Goal: Participate in discussion: Engage in conversation with other users on a specific topic

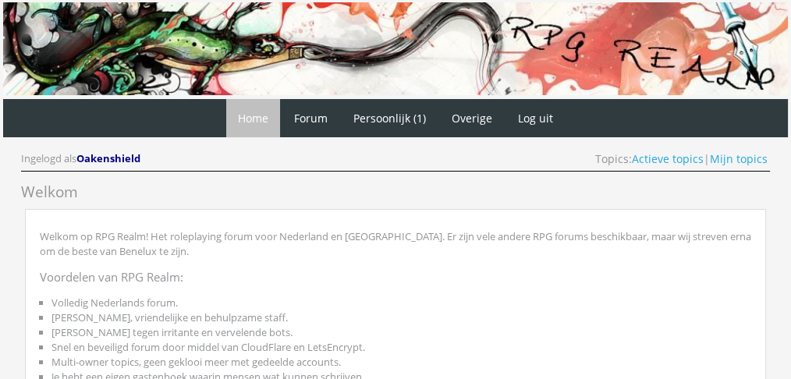
click at [680, 168] on div "Ingelogd als Oakenshield Topics: Actieve topics | Mijn topics" at bounding box center [395, 161] width 749 height 20
click at [685, 162] on link "Actieve topics" at bounding box center [668, 158] width 72 height 15
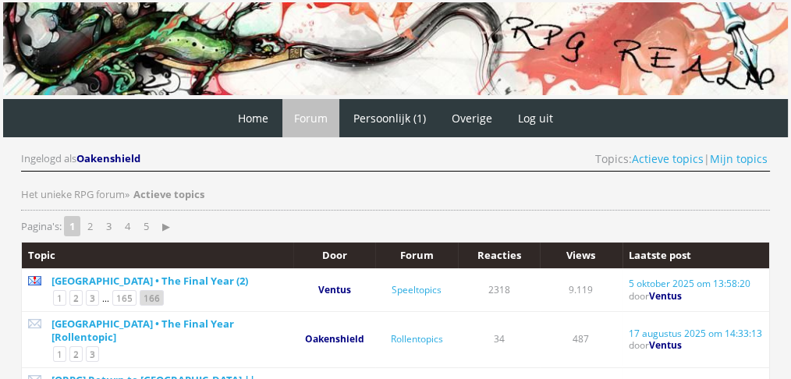
click at [147, 293] on link "166" at bounding box center [152, 298] width 24 height 16
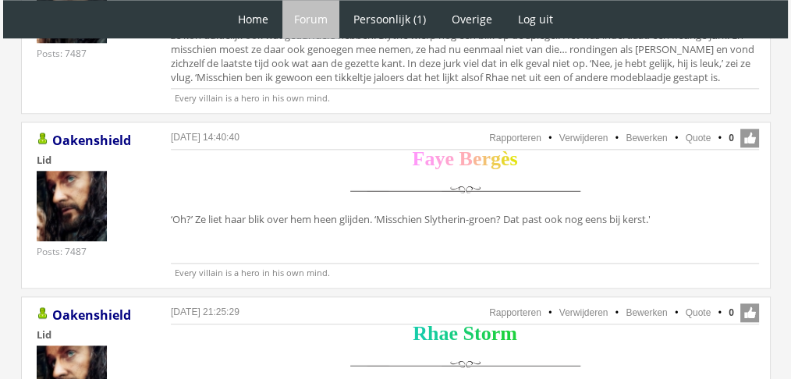
scroll to position [1839, 0]
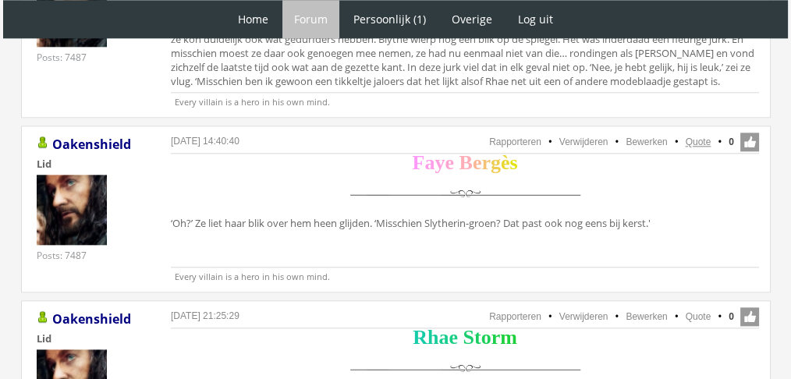
click at [694, 136] on link "Quote" at bounding box center [698, 141] width 26 height 11
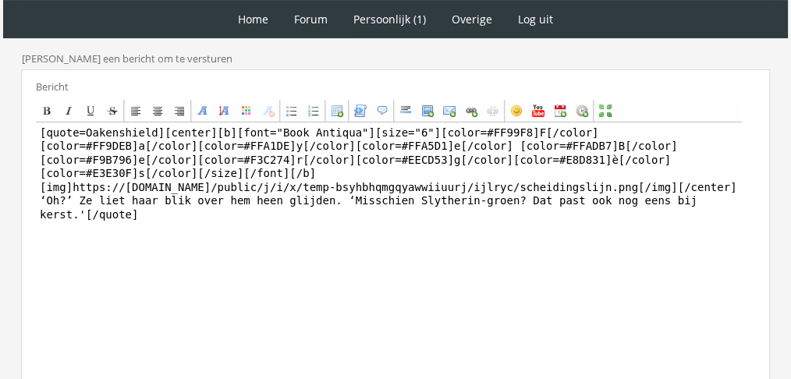
scroll to position [368, 0]
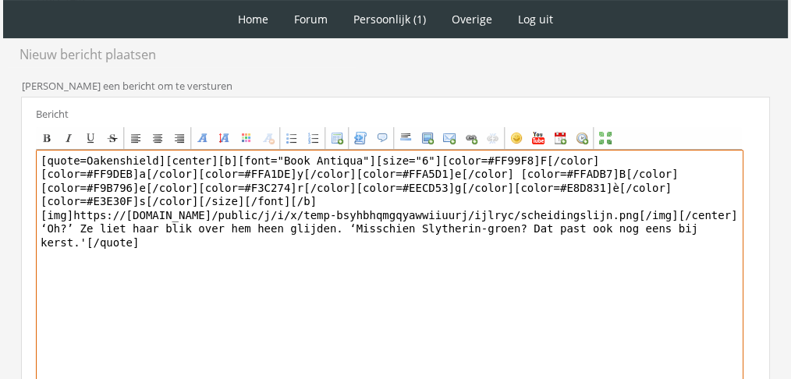
click at [516, 209] on textarea "[quote=Oakenshield][center][b][font="Book Antiqua"][size="6"][color=#FF99F8]F[/…" at bounding box center [389, 294] width 707 height 289
paste textarea "[PERSON_NAME] beet op haar lip terwijl ze [PERSON_NAME] meenam naar de juiste a…"
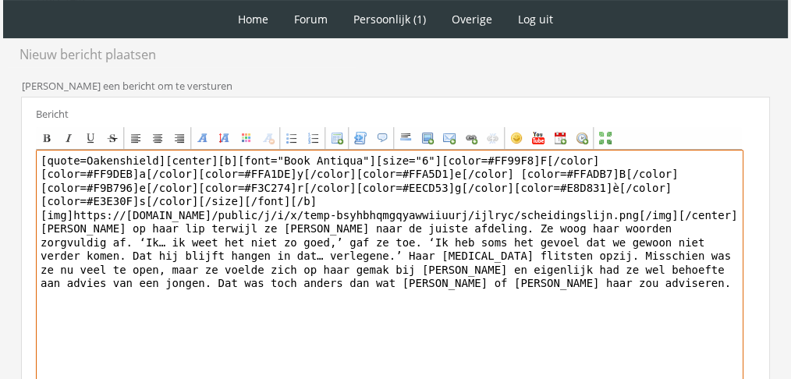
drag, startPoint x: 148, startPoint y: 156, endPoint x: 0, endPoint y: 112, distance: 154.7
click at [0, 112] on div "1 Home Forum Forum index Actieve topics Mijn topics Persoonlijk (1) Profiel Pri…" at bounding box center [395, 105] width 791 height 947
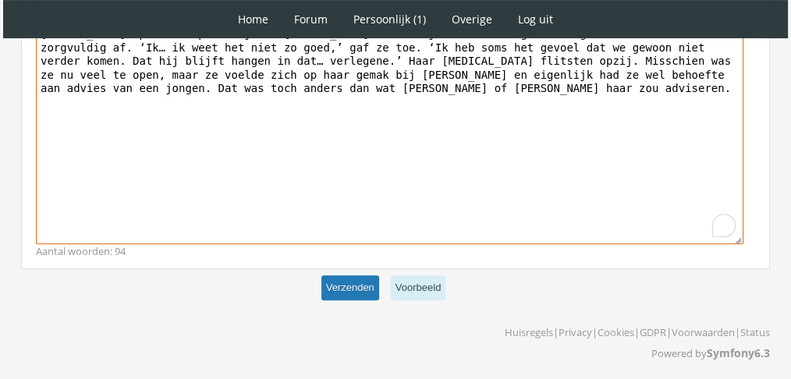
type textarea "[center][b][font="Book Antiqua"][size="6"][color=#FF99F8]F[/color][color=#FF9DE…"
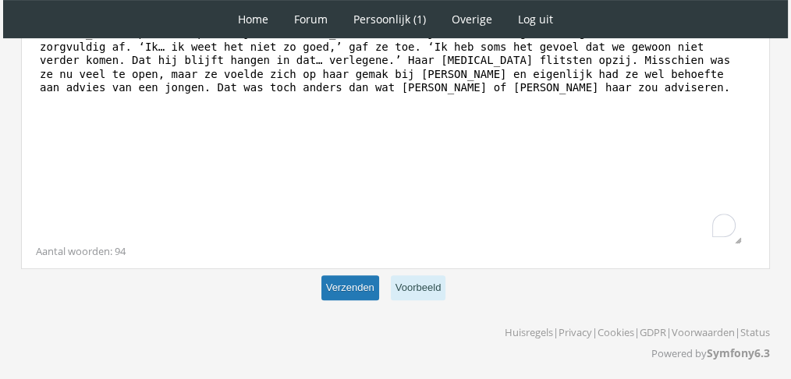
scroll to position [563, 0]
click at [352, 284] on button "Verzenden" at bounding box center [350, 288] width 58 height 26
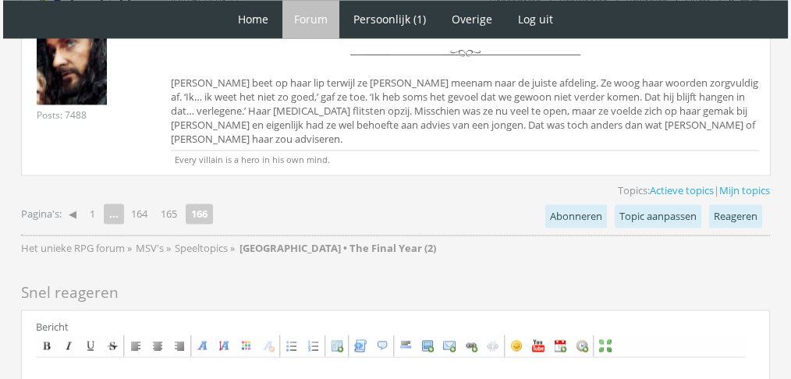
scroll to position [2473, 0]
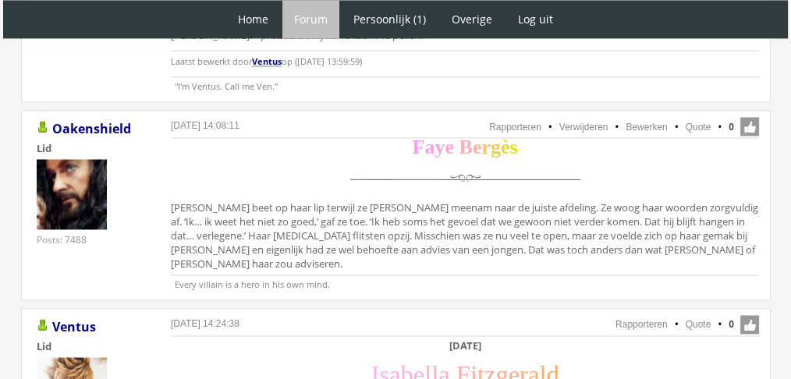
click at [487, 202] on div "F a y e B e r g è s Faye beet op haar lip terwijl ze Thomas meenam naar de juis…" at bounding box center [465, 207] width 588 height 134
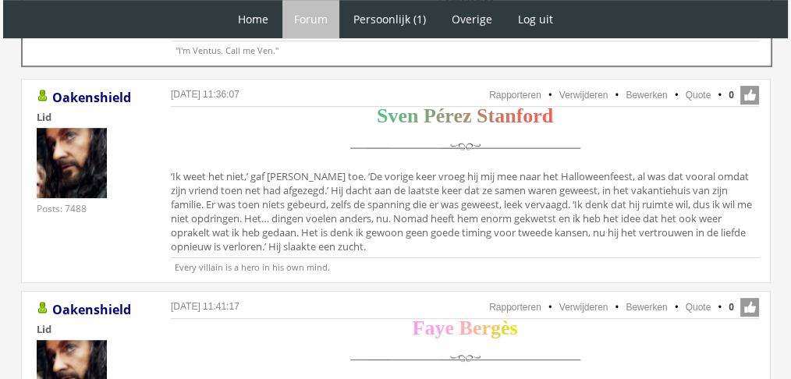
scroll to position [827, 0]
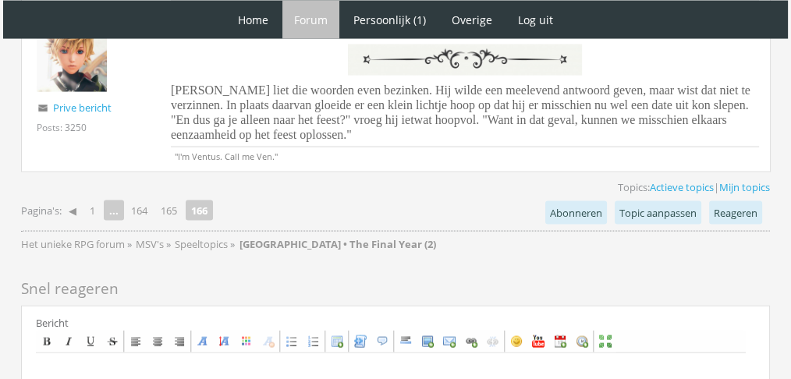
scroll to position [3385, 0]
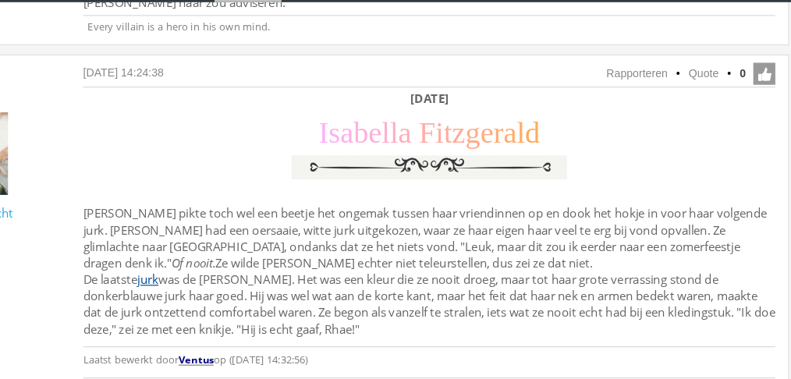
scroll to position [2697, 0]
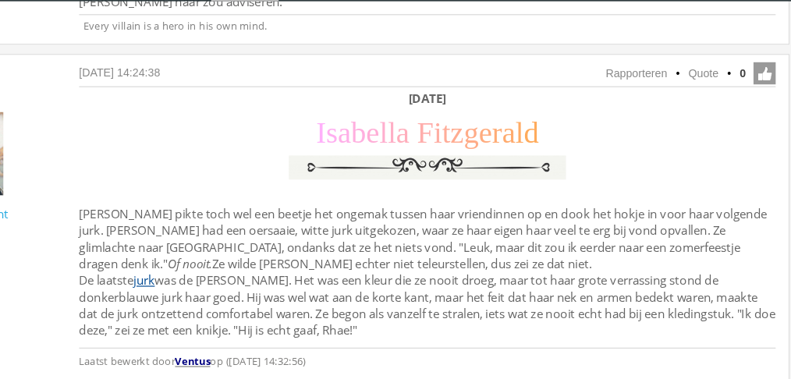
click at [540, 224] on div "Zaterdag 11 december I s a b e l l a F i t z g e r a l d Isabella pikte toch we…" at bounding box center [465, 234] width 588 height 243
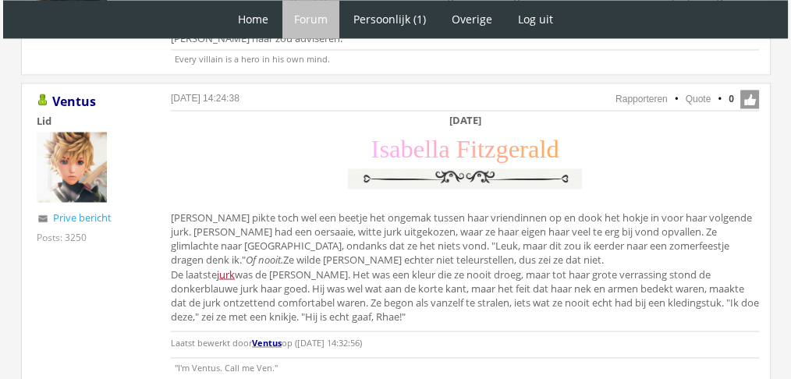
click at [235, 267] on link "jurk" at bounding box center [226, 274] width 18 height 14
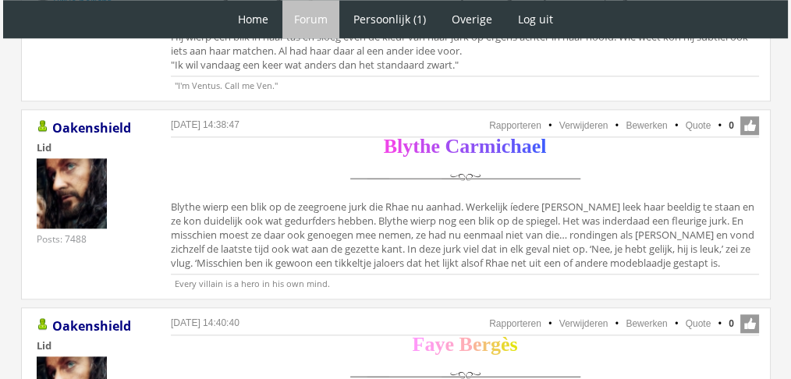
scroll to position [1606, 0]
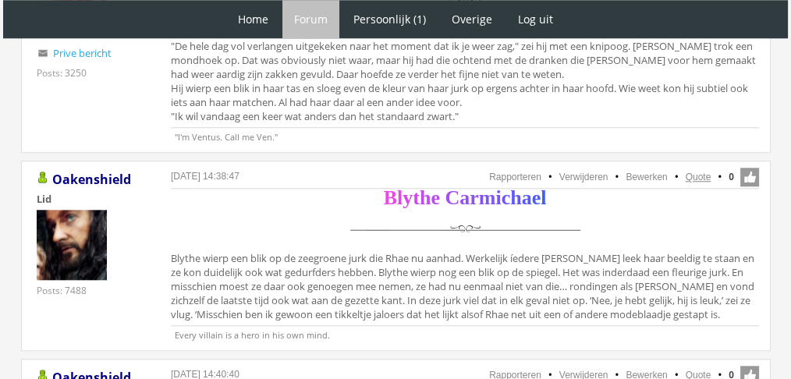
click at [696, 172] on link "Quote" at bounding box center [698, 177] width 26 height 11
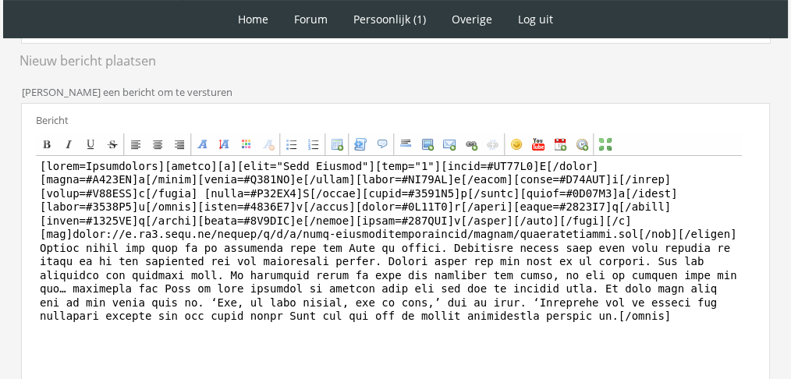
scroll to position [453, 0]
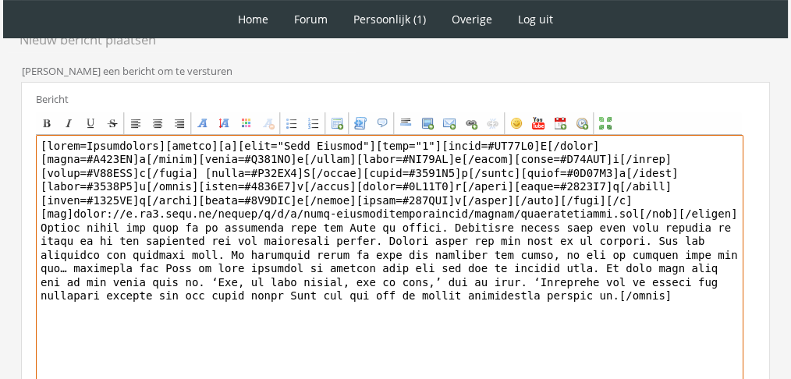
drag, startPoint x: 483, startPoint y: 288, endPoint x: 9, endPoint y: 228, distance: 477.9
click at [9, 228] on div "RPG Realm Ingelogd als Oakenshield Topics: Actieve topics | Mijn topics Het uni…" at bounding box center [395, 114] width 778 height 894
paste textarea "keek haar vriendin aarzelend aan. Het was een mooie jurk… maar niet erg Isa? ‘W…"
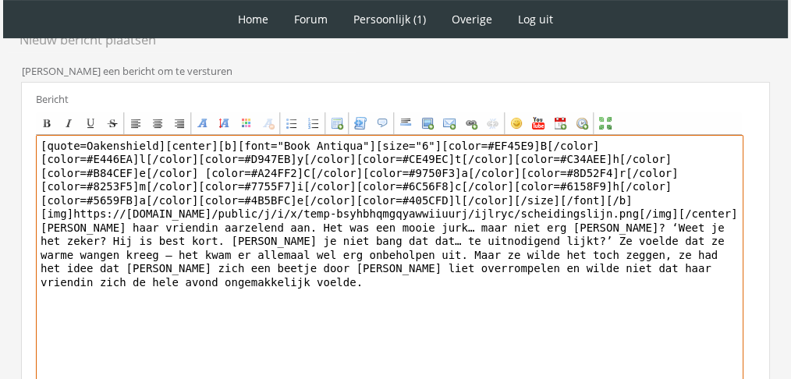
drag, startPoint x: 155, startPoint y: 143, endPoint x: 0, endPoint y: 96, distance: 162.3
click at [0, 96] on div "1 Home Forum Forum index Actieve topics Mijn topics Persoonlijk (1) Profiel Pri…" at bounding box center [395, 55] width 791 height 1017
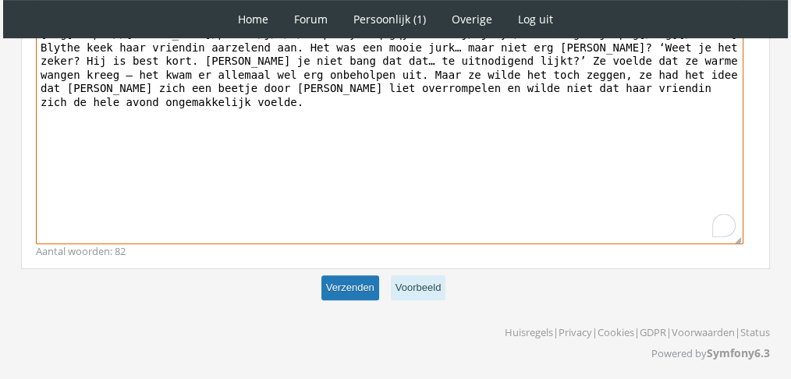
type textarea "[center][b][font="Book Antiqua"][size="6"][color=#EF45E9]B[/color][color=#E446E…"
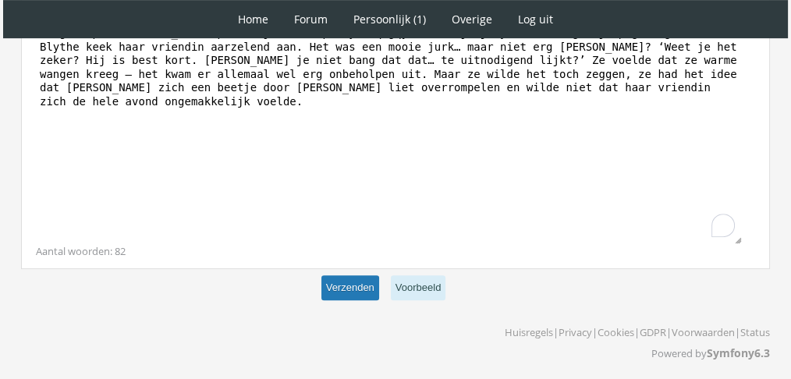
click at [347, 291] on button "Verzenden" at bounding box center [350, 288] width 58 height 26
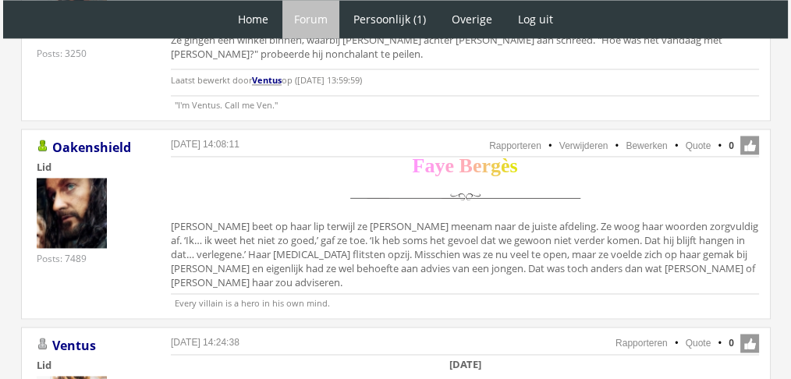
scroll to position [2448, 0]
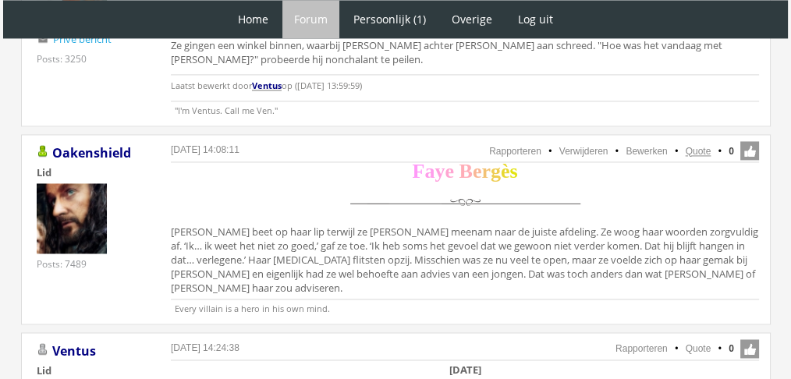
click at [689, 146] on link "Quote" at bounding box center [698, 151] width 26 height 11
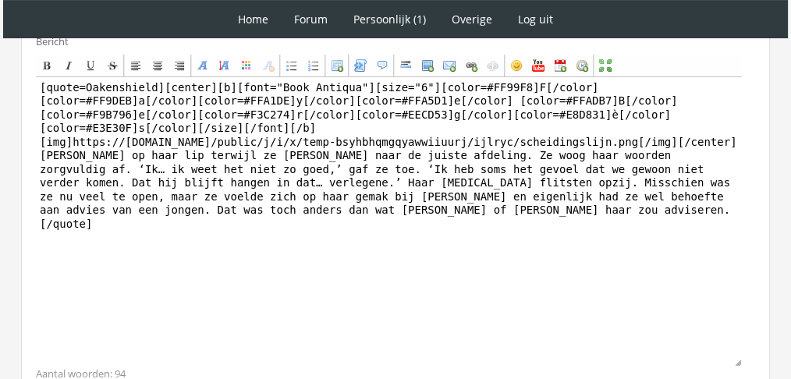
scroll to position [494, 0]
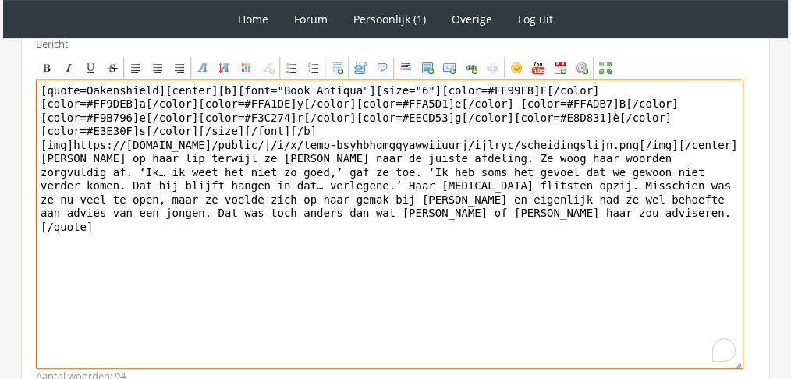
drag, startPoint x: 344, startPoint y: 229, endPoint x: 0, endPoint y: 142, distance: 354.8
click at [0, 142] on div "1 Home Forum Forum index Actieve topics Mijn topics Persoonlijk (1) Profiel Pri…" at bounding box center [395, 7] width 791 height 1003
paste textarea "aarzelde. Ze trok een pak een stukje uit het rek vandaan om ernaar te kijken en…"
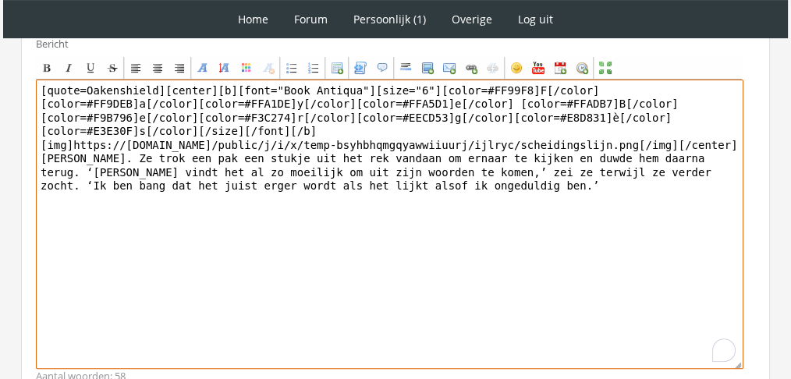
drag, startPoint x: 152, startPoint y: 83, endPoint x: 0, endPoint y: 34, distance: 159.5
click at [0, 34] on div "1 Home Forum Forum index Actieve topics Mijn topics Persoonlijk (1) Profiel Pri…" at bounding box center [395, 7] width 791 height 1003
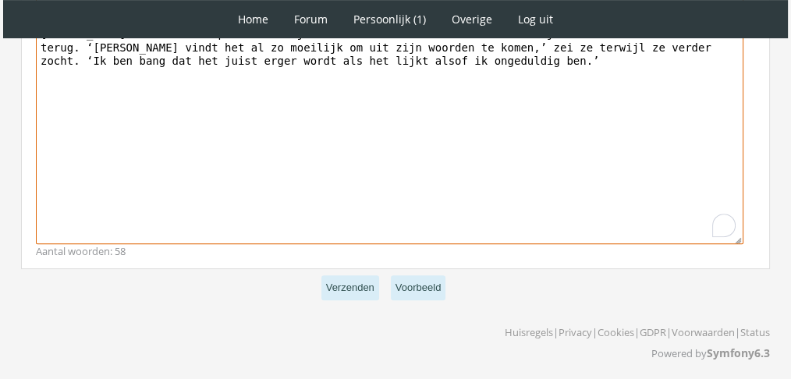
type textarea "[center][b][font="Book Antiqua"][size="6"][color=#FF99F8]F[/color][color=#FF9DE…"
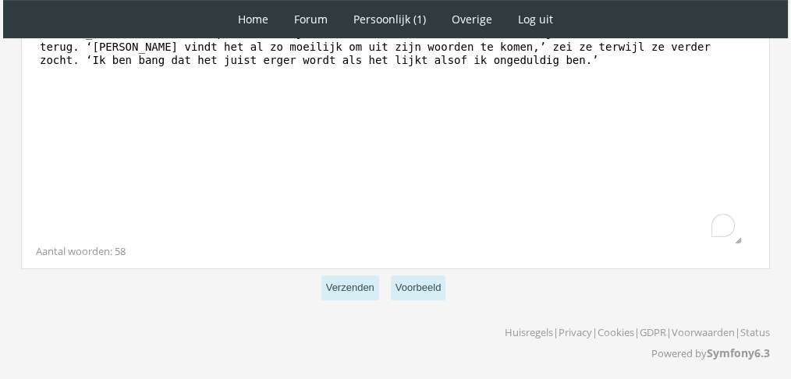
scroll to position [619, 0]
click at [343, 303] on p "Verzenden Voorbeeld" at bounding box center [395, 288] width 749 height 38
click at [352, 292] on button "Verzenden" at bounding box center [350, 288] width 58 height 26
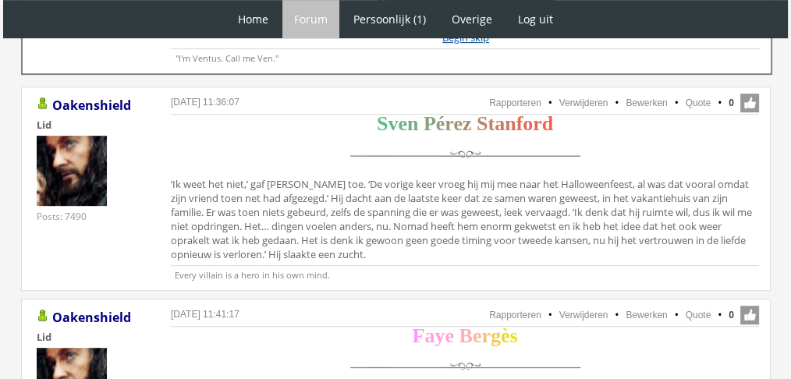
scroll to position [809, 0]
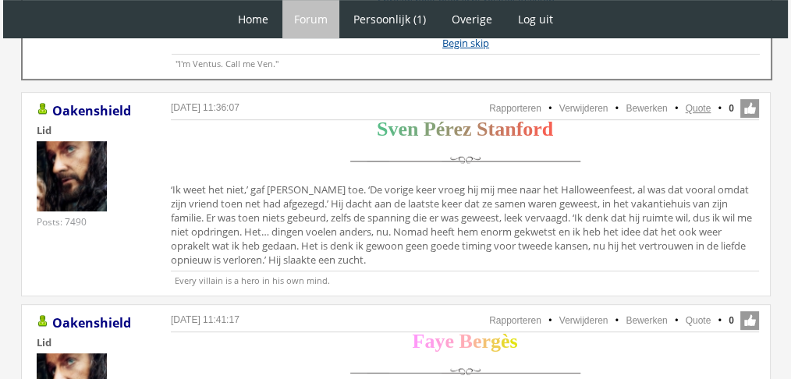
click at [692, 105] on link "Quote" at bounding box center [698, 108] width 26 height 11
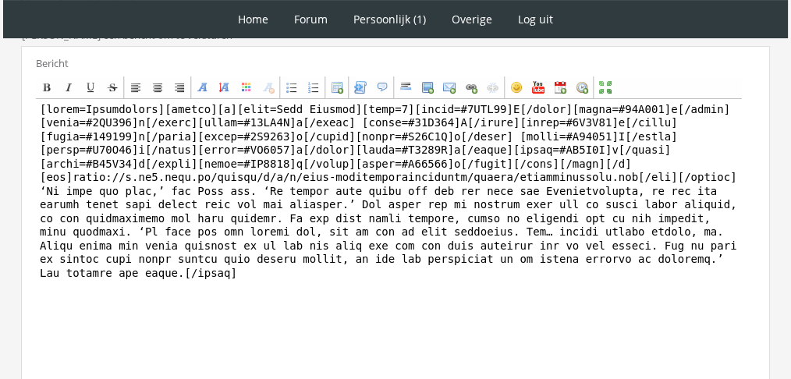
scroll to position [513, 0]
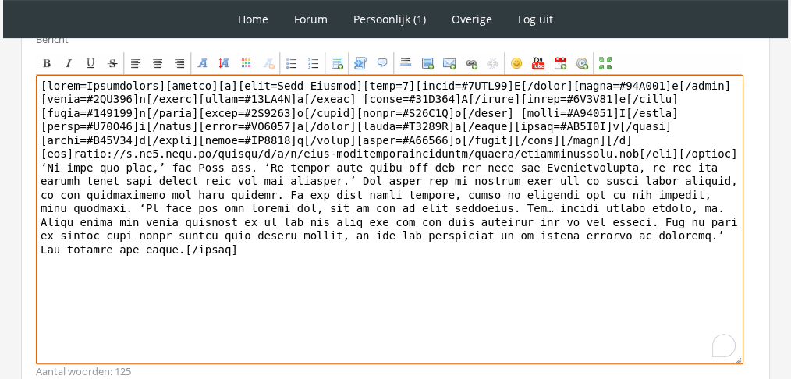
drag, startPoint x: 577, startPoint y: 315, endPoint x: 0, endPoint y: 175, distance: 593.8
drag, startPoint x: 0, startPoint y: 175, endPoint x: 41, endPoint y: 161, distance: 42.9
drag, startPoint x: 41, startPoint y: 161, endPoint x: 657, endPoint y: 278, distance: 627.8
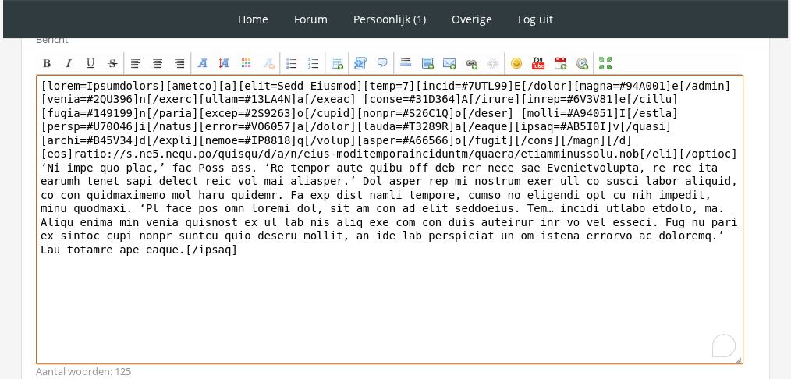
click at [657, 278] on textarea "To enrich screen reader interactions, please activate Accessibility in Grammarl…" at bounding box center [389, 219] width 707 height 289
paste textarea "Sven voelde een grijns opkomen. Heel even was er toch twijfel – wat als Lee hem…"
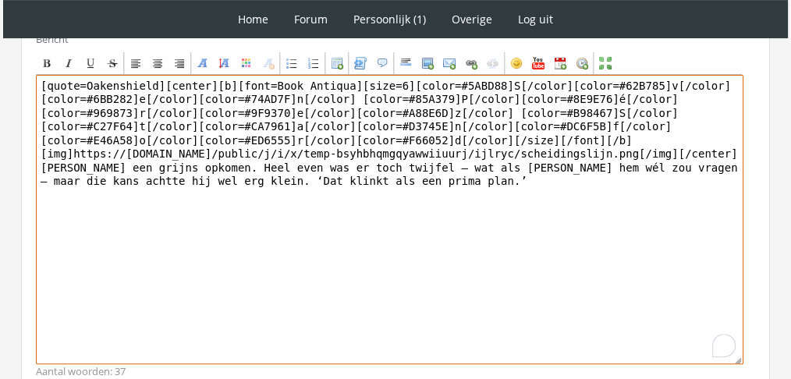
drag, startPoint x: 152, startPoint y: 78, endPoint x: 0, endPoint y: 51, distance: 154.3
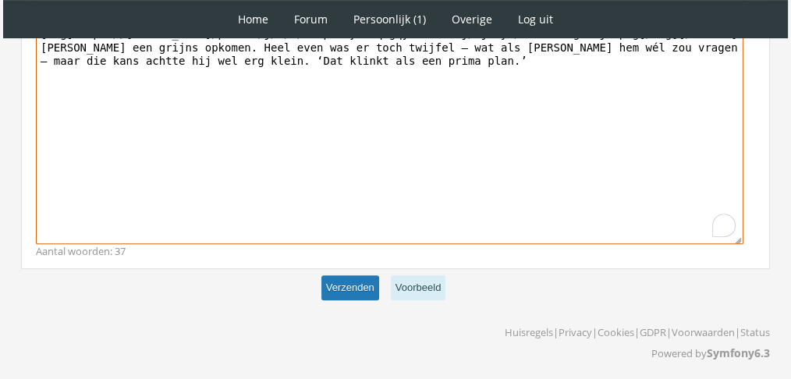
type textarea "[center][b][font=Book Antiqua][size=6][color=#5ABD88]S[/color][color=#62B785]v[…"
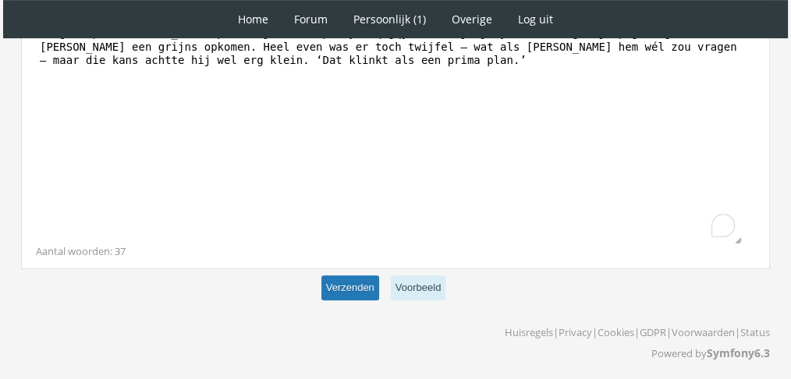
click at [338, 285] on button "Verzenden" at bounding box center [350, 288] width 58 height 26
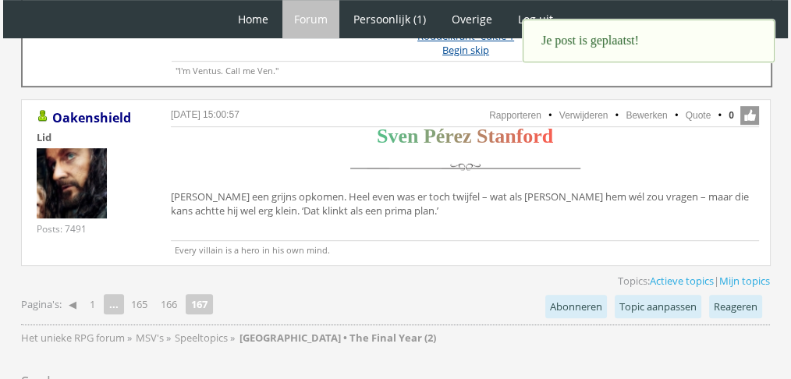
scroll to position [795, 0]
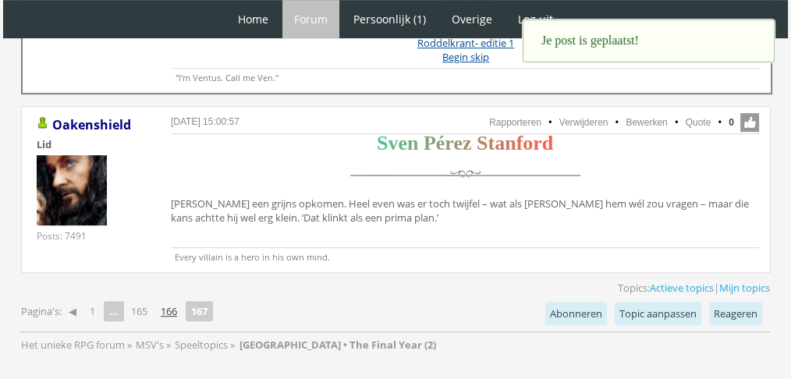
click at [175, 307] on link "166" at bounding box center [168, 311] width 29 height 22
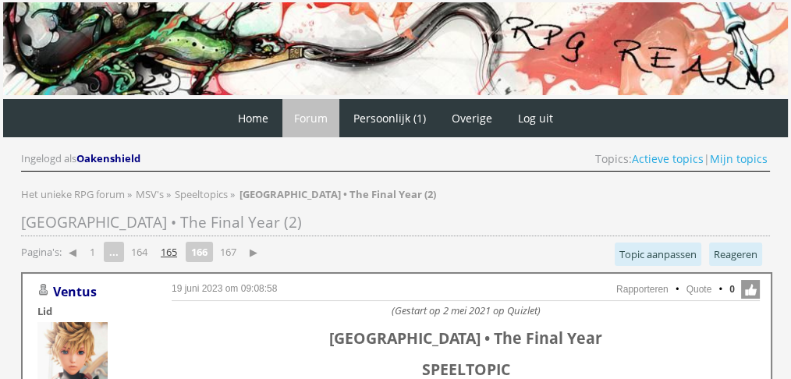
click at [179, 249] on link "165" at bounding box center [168, 252] width 29 height 22
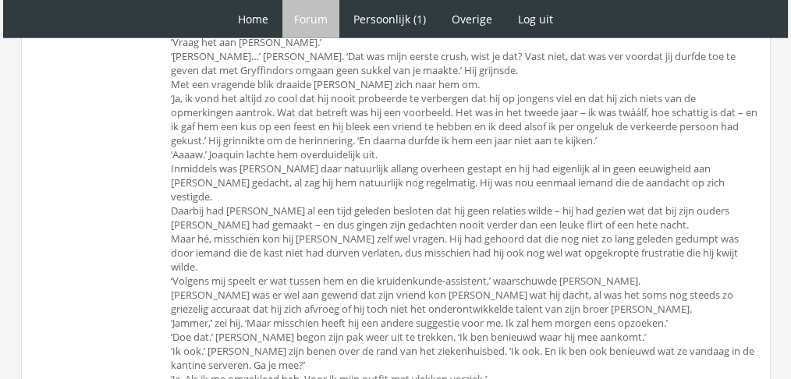
scroll to position [4358, 0]
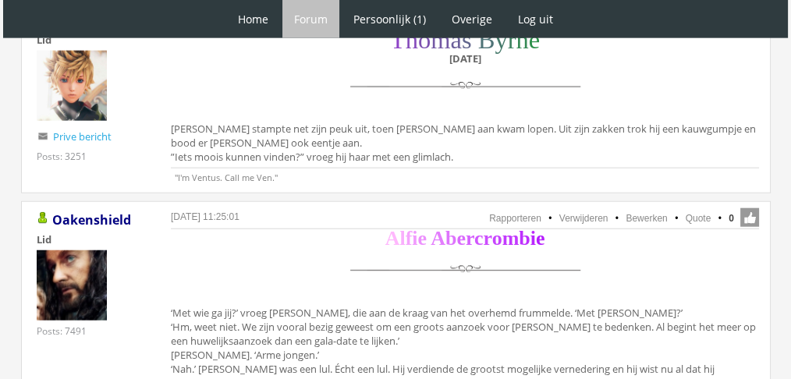
scroll to position [3925, 0]
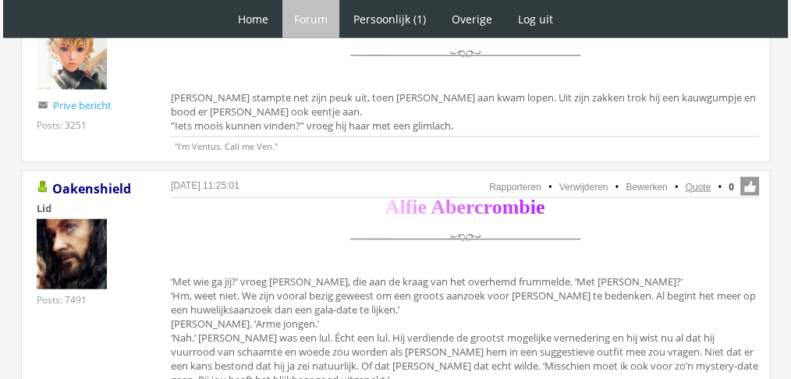
click at [697, 182] on link "Quote" at bounding box center [698, 187] width 26 height 11
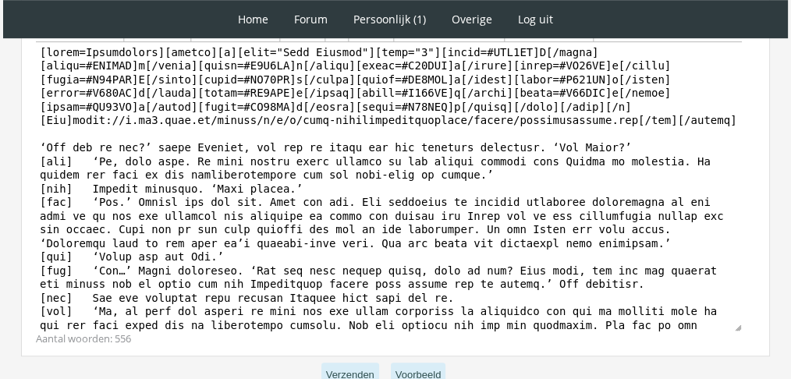
scroll to position [982, 0]
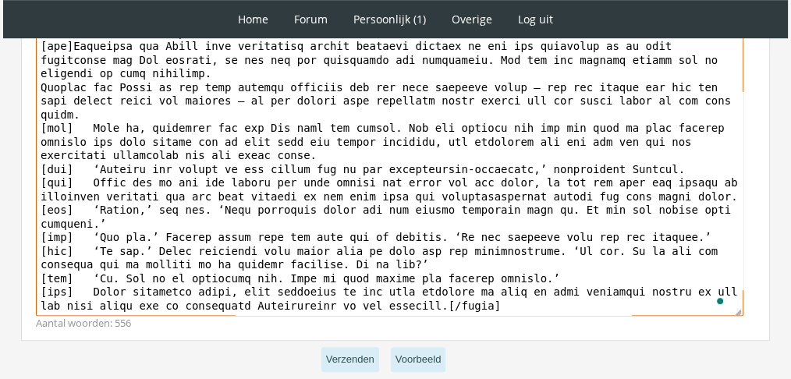
scroll to position [1040, 0]
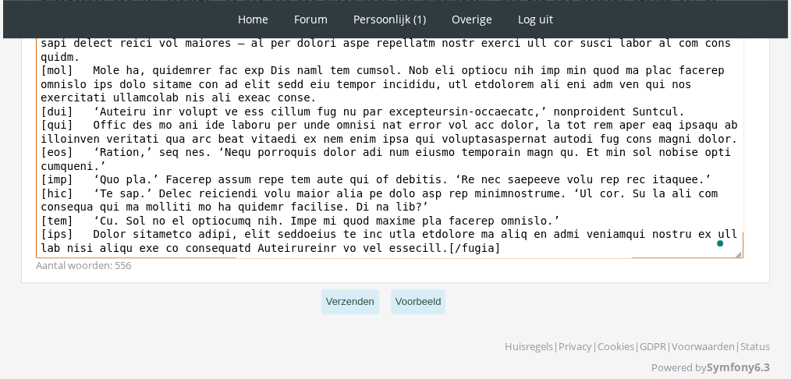
drag, startPoint x: 41, startPoint y: 112, endPoint x: 594, endPoint y: 369, distance: 609.8
paste textarea "[DATE] [PERSON_NAME] zo enthousiast op van de tafel dat hij er een ‘Nou liefjes…"
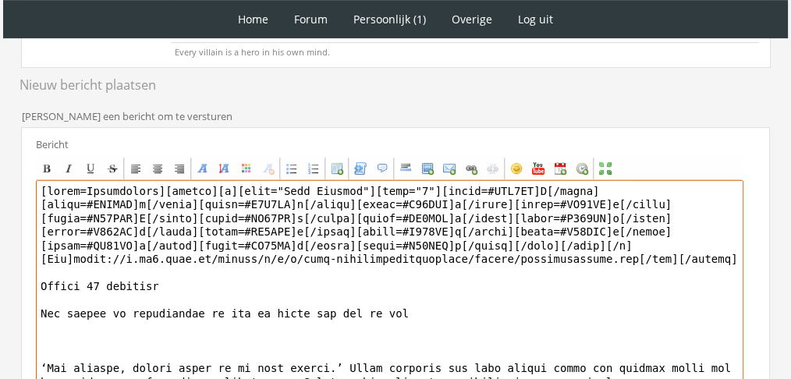
scroll to position [826, 0]
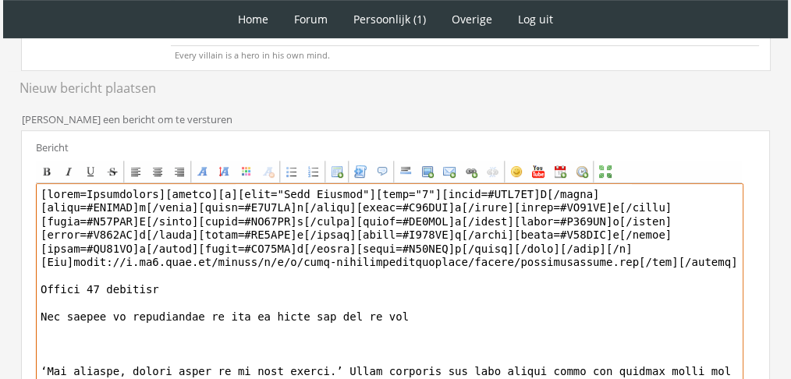
drag, startPoint x: 448, startPoint y: 306, endPoint x: 39, endPoint y: 293, distance: 408.8
click at [39, 293] on textarea "To enrich screen reader interactions, please activate Accessibility in Grammarl…" at bounding box center [389, 327] width 707 height 289
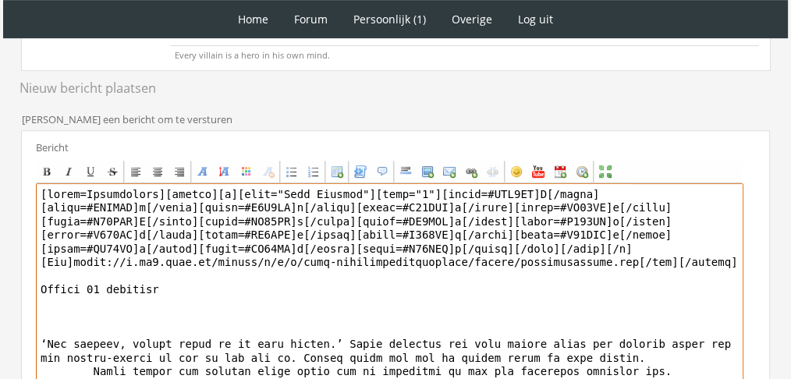
drag, startPoint x: 210, startPoint y: 276, endPoint x: 24, endPoint y: 273, distance: 185.6
click at [24, 273] on div "Bericht Bold Italic Underline Strikethrough Align left Center Align right Font …" at bounding box center [395, 313] width 749 height 367
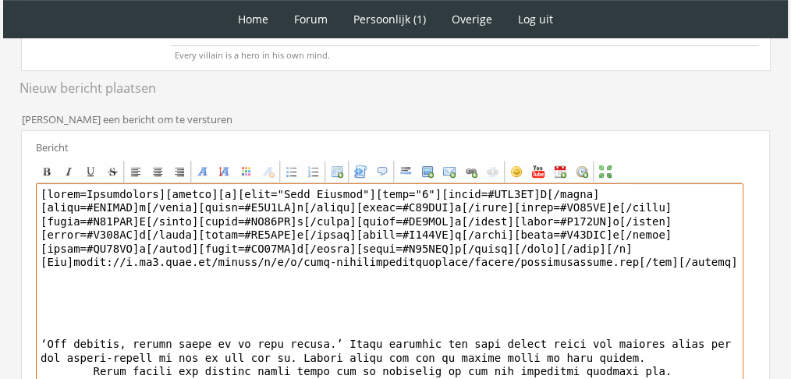
paste textarea "[DATE]"
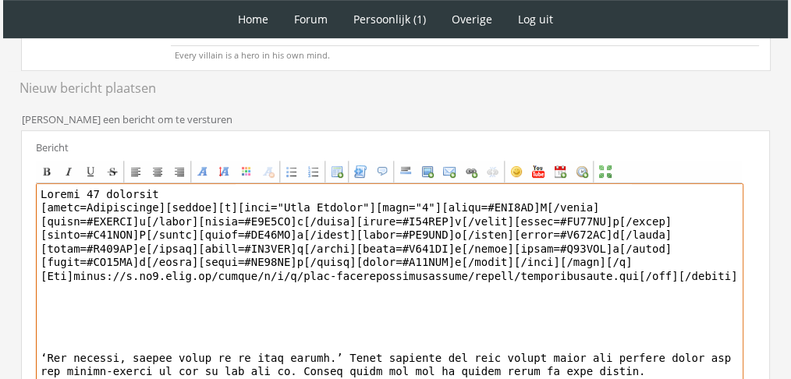
drag, startPoint x: 156, startPoint y: 186, endPoint x: 0, endPoint y: 177, distance: 156.2
click at [165, 186] on textarea "To enrich screen reader interactions, please activate Accessibility in Grammarl…" at bounding box center [389, 327] width 707 height 289
drag, startPoint x: 156, startPoint y: 187, endPoint x: 0, endPoint y: 181, distance: 156.1
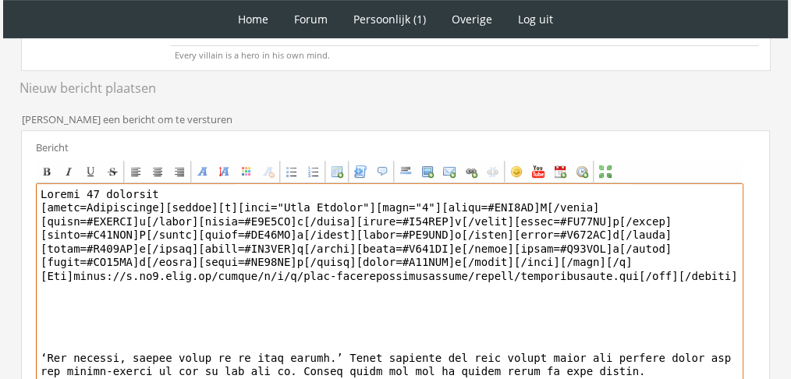
click at [129, 188] on textarea "To enrich screen reader interactions, please activate Accessibility in Grammarl…" at bounding box center [389, 327] width 707 height 289
drag, startPoint x: 154, startPoint y: 193, endPoint x: 38, endPoint y: 194, distance: 115.4
click at [38, 194] on textarea "To enrich screen reader interactions, please activate Accessibility in Grammarl…" at bounding box center [389, 327] width 707 height 289
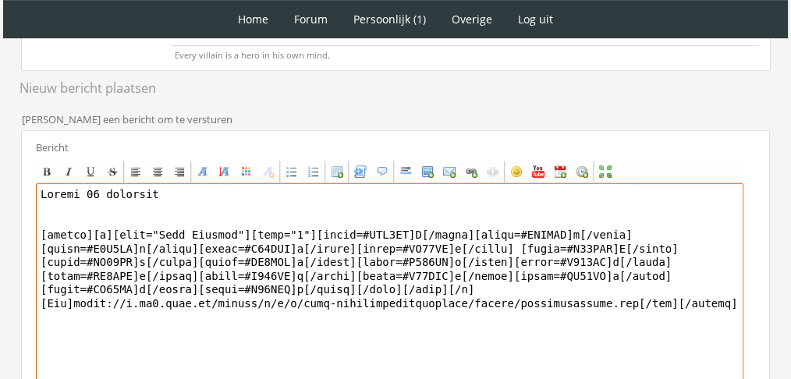
click at [54, 311] on textarea "To enrich screen reader interactions, please activate Accessibility in Grammarl…" at bounding box center [389, 327] width 707 height 289
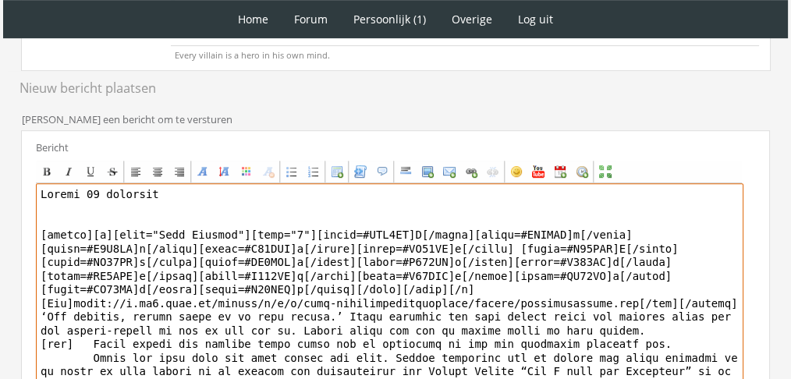
drag, startPoint x: 76, startPoint y: 324, endPoint x: 33, endPoint y: 325, distance: 42.9
click at [33, 325] on div "Bericht Bold Italic Underline Strikethrough Align left Center Align right Font …" at bounding box center [395, 313] width 749 height 367
paste textarea "[tab]"
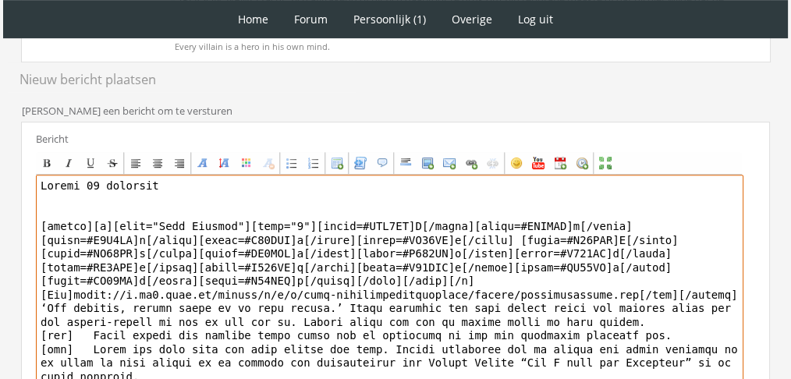
paste textarea "[tab]"
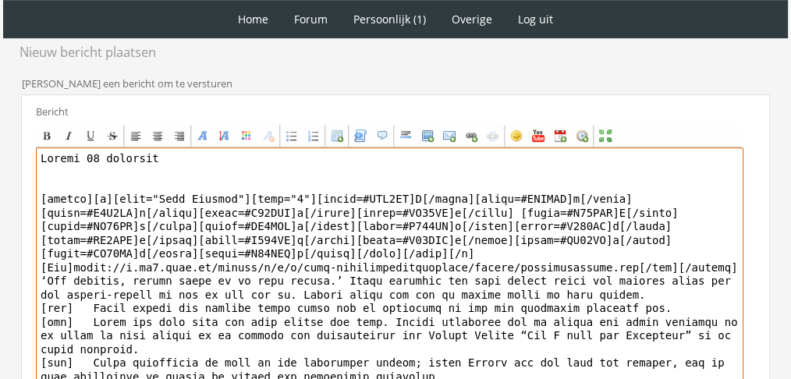
scroll to position [875, 0]
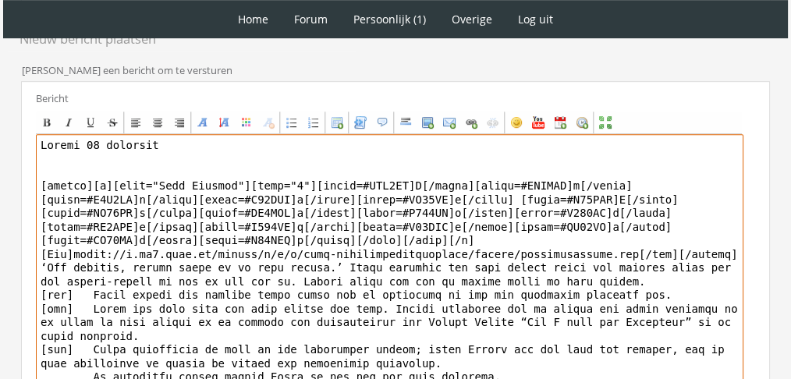
paste textarea "[tab]"
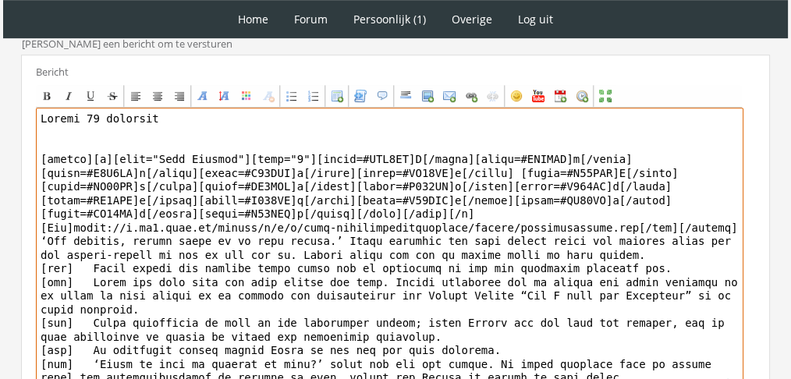
scroll to position [0, 0]
click at [129, 108] on textarea "To enrich screen reader interactions, please activate Accessibility in Grammarl…" at bounding box center [389, 252] width 707 height 289
click at [159, 90] on div "Center" at bounding box center [157, 96] width 12 height 12
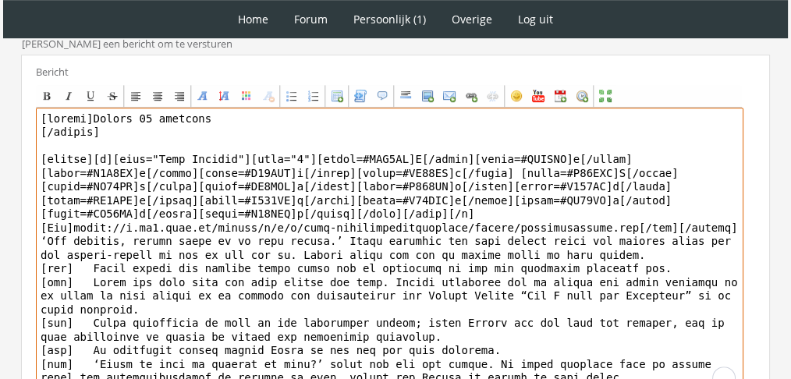
scroll to position [1040, 0]
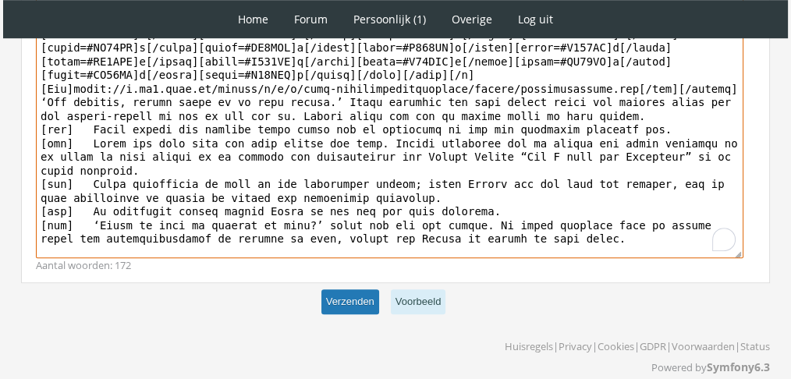
type textarea "[center]Zondag 12 december [/center] [center][b][font="Book Antiqua"][size="6"]…"
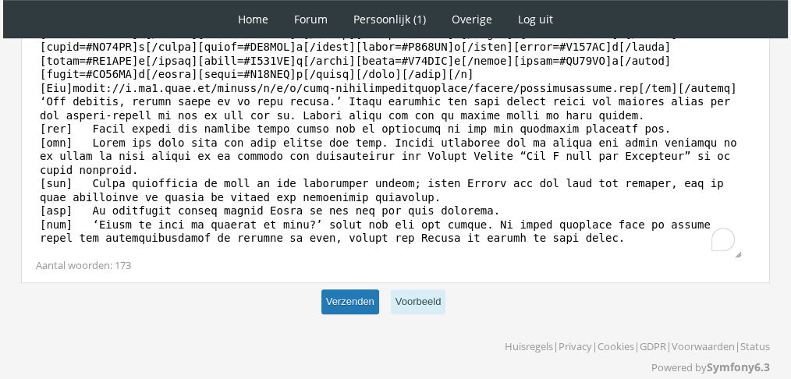
click at [369, 289] on button "Verzenden" at bounding box center [350, 302] width 58 height 26
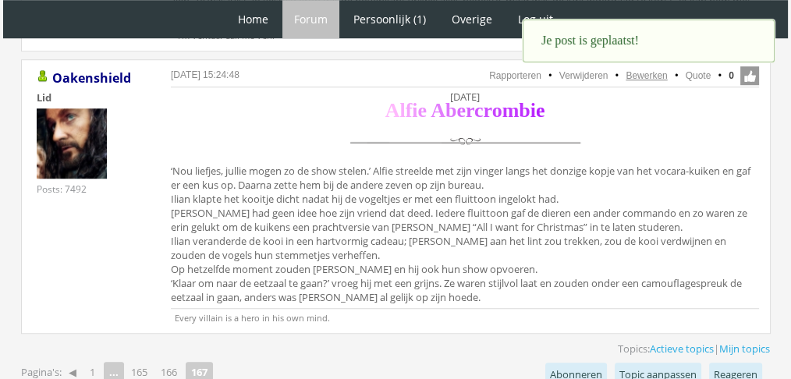
click at [634, 70] on link "Bewerken" at bounding box center [645, 75] width 41 height 11
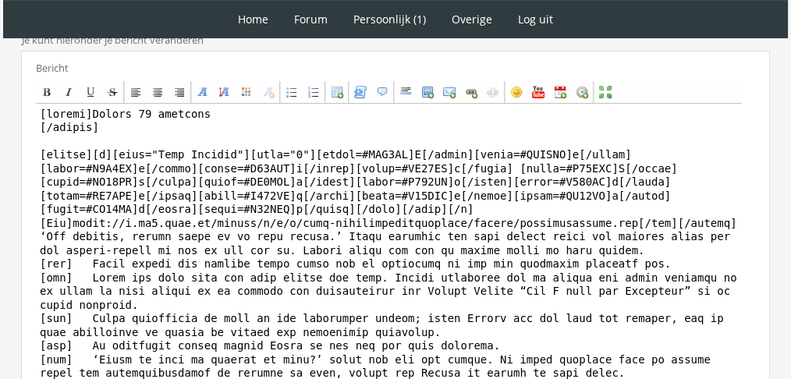
scroll to position [492, 0]
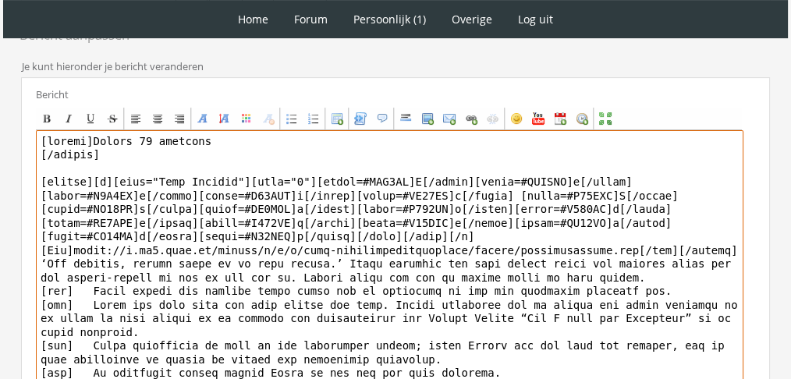
click at [149, 155] on textarea at bounding box center [389, 274] width 707 height 289
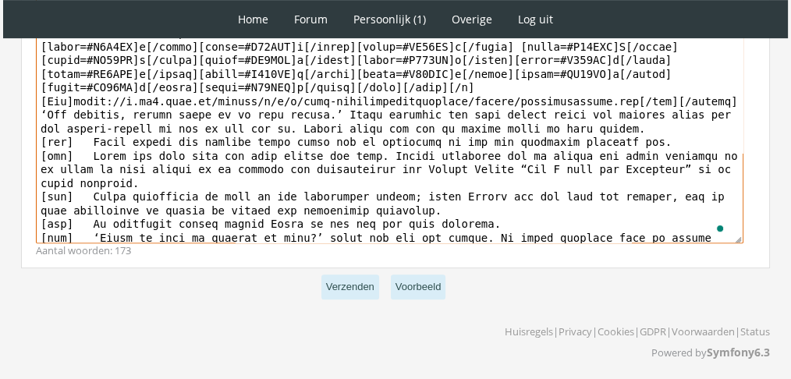
type textarea "[loremi]Dolors 17 ametcons [/adipis] [elitse][d][eius="Temp Incidid"][utla="0"]…"
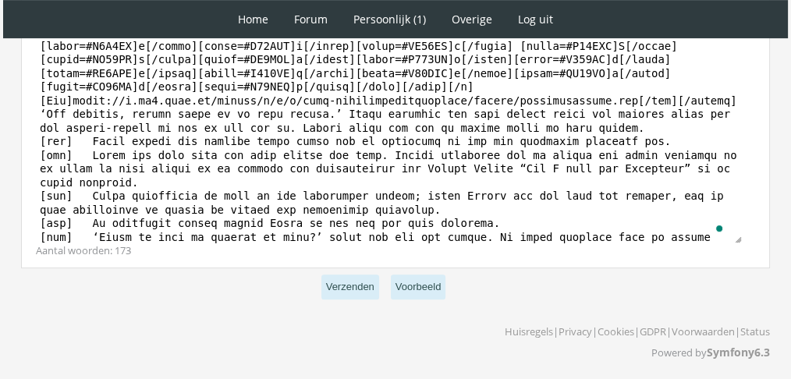
scroll to position [667, 0]
click at [357, 269] on p "Verzenden Voorbeeld" at bounding box center [395, 288] width 749 height 38
click at [351, 277] on button "Verzenden" at bounding box center [350, 288] width 58 height 26
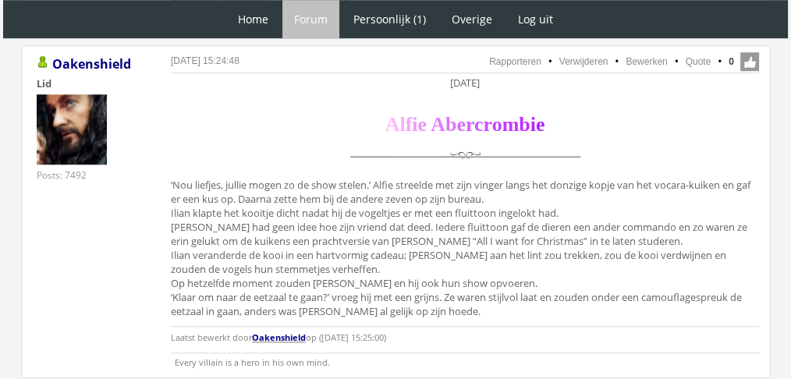
scroll to position [1248, 0]
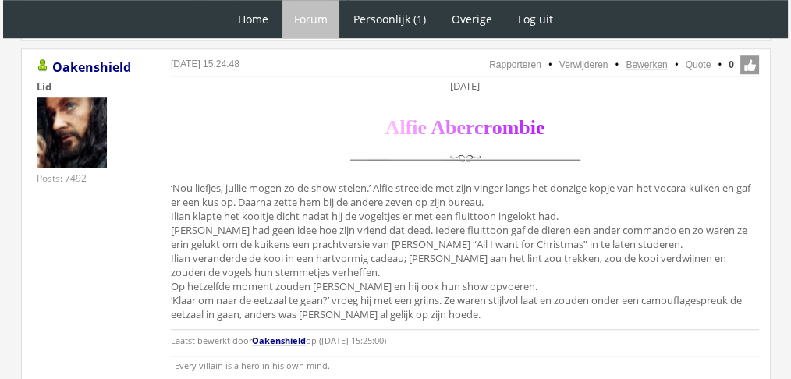
click at [634, 59] on link "Bewerken" at bounding box center [645, 64] width 41 height 11
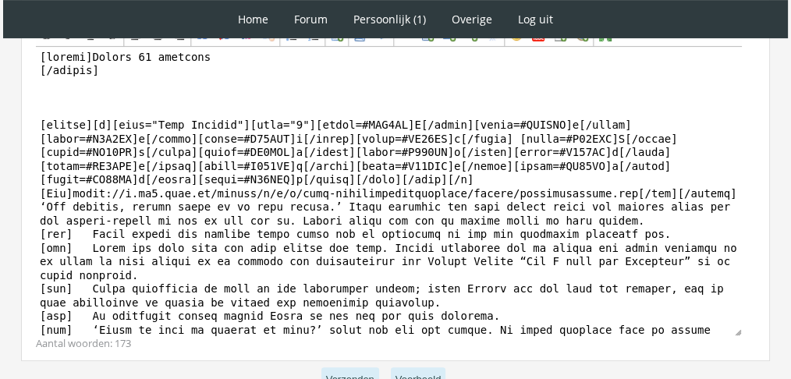
scroll to position [605, 0]
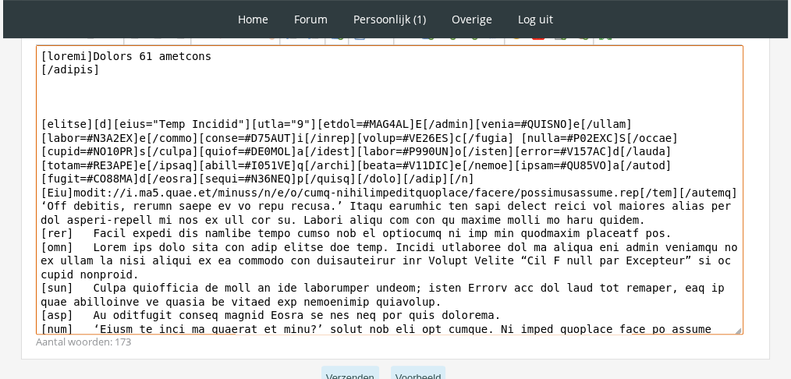
click at [303, 219] on textarea "To enrich screen reader interactions, please activate Accessibility in Grammarl…" at bounding box center [389, 189] width 707 height 289
click at [97, 232] on textarea "To enrich screen reader interactions, please activate Accessibility in Grammarl…" at bounding box center [389, 189] width 707 height 289
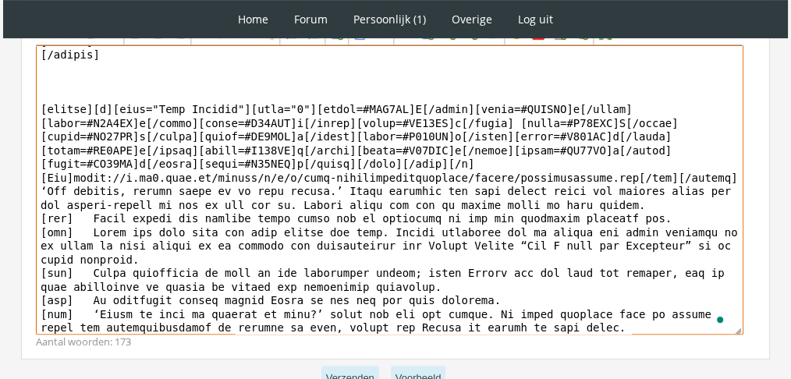
click at [301, 235] on textarea "To enrich screen reader interactions, please activate Accessibility in Grammarl…" at bounding box center [389, 189] width 707 height 289
click at [97, 262] on textarea "To enrich screen reader interactions, please activate Accessibility in Grammarl…" at bounding box center [389, 189] width 707 height 289
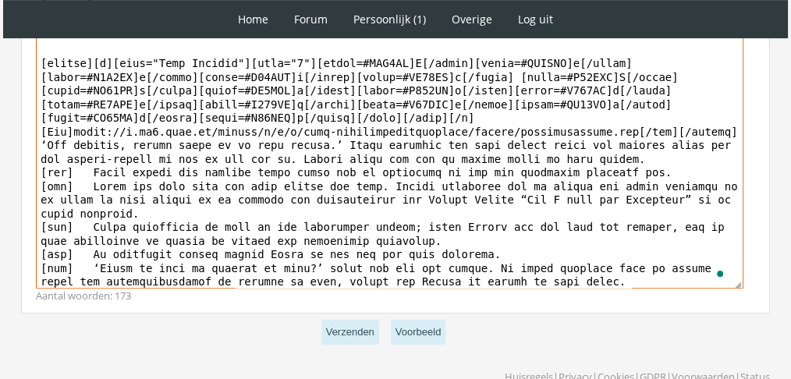
scroll to position [696, 0]
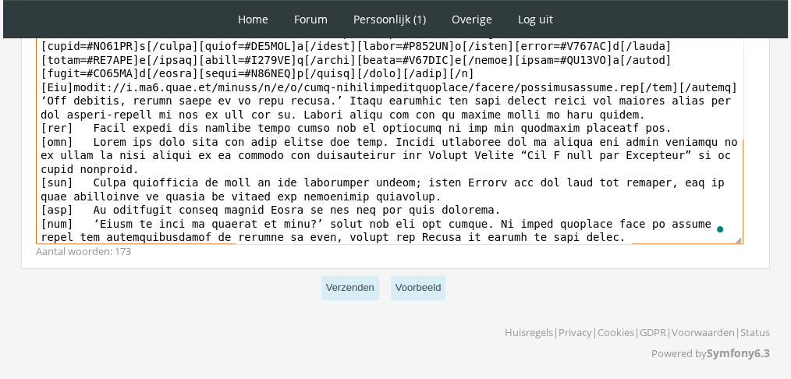
click at [254, 207] on textarea "To enrich screen reader interactions, please activate Accessibility in Grammarl…" at bounding box center [389, 99] width 707 height 289
type textarea "[center]Zondag 12 december [/center] [center][b][font="Book Antiqua"][size="6"]…"
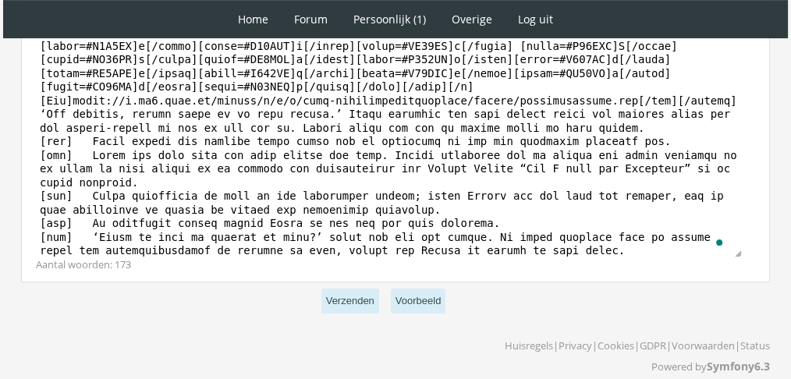
scroll to position [691, 0]
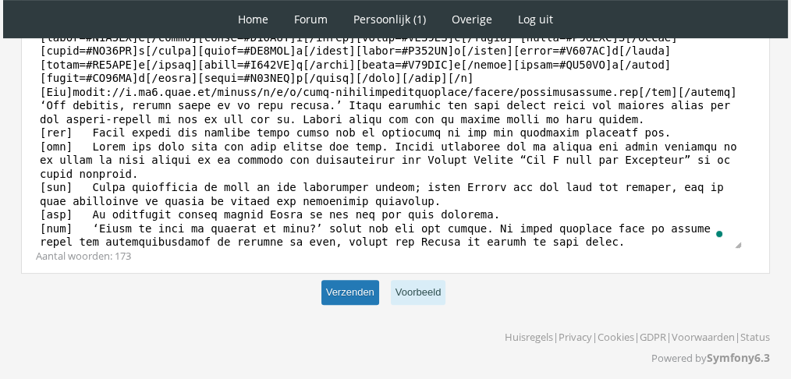
click at [349, 289] on button "Verzenden" at bounding box center [350, 293] width 58 height 26
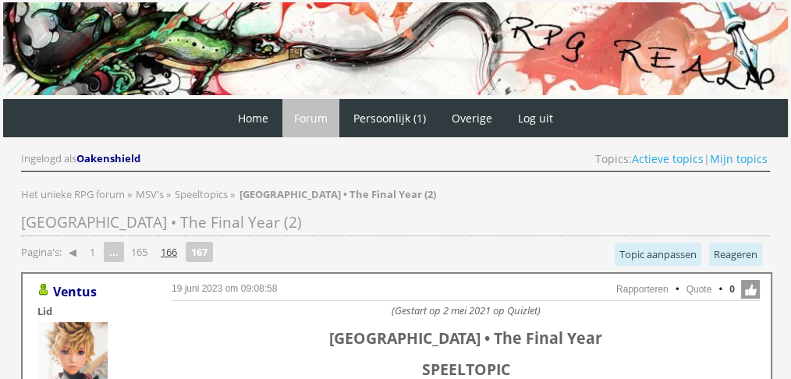
click at [180, 253] on link "166" at bounding box center [168, 252] width 29 height 22
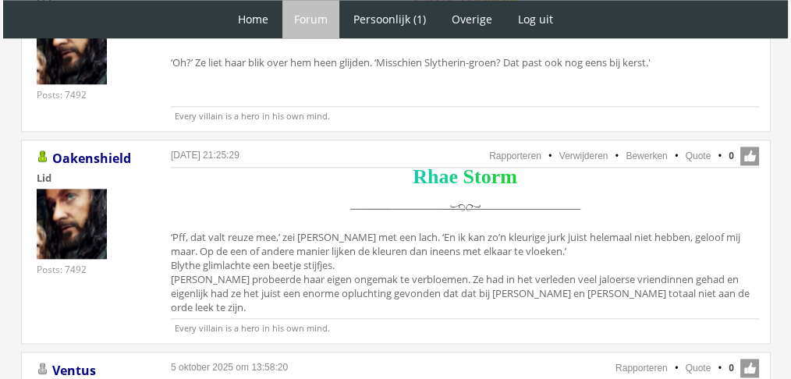
scroll to position [2021, 0]
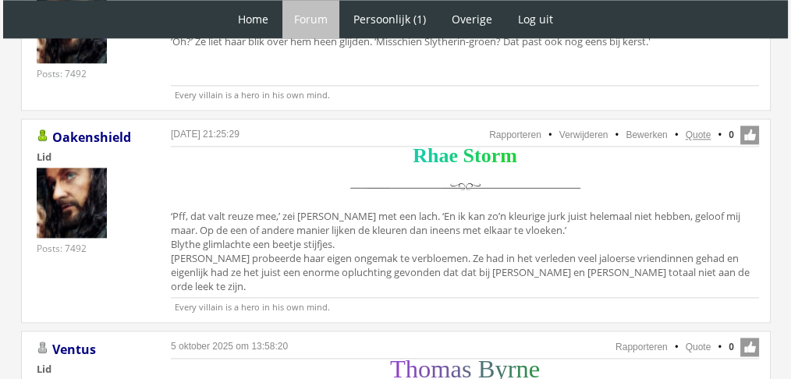
click at [701, 129] on link "Quote" at bounding box center [698, 134] width 26 height 11
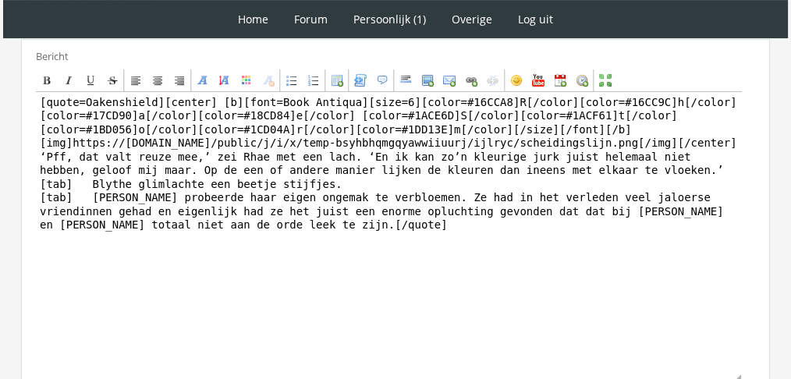
scroll to position [434, 0]
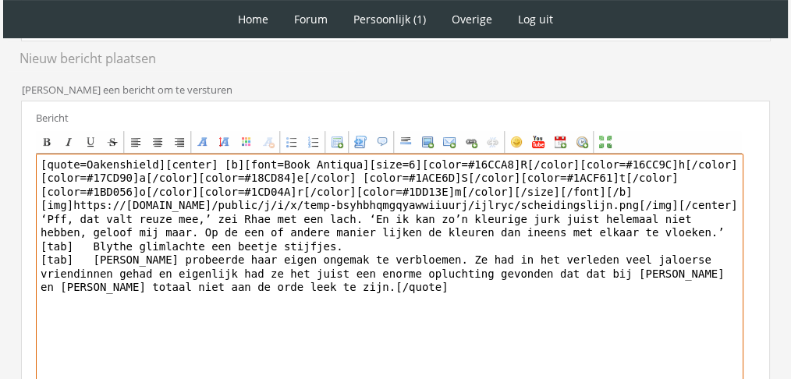
drag, startPoint x: 310, startPoint y: 285, endPoint x: 37, endPoint y: 213, distance: 282.4
click at [37, 213] on textarea "[quote=Oakenshield][center] [b][font=Book Antiqua][size=6][color=#16CCA8]R[/col…" at bounding box center [389, 298] width 707 height 289
paste textarea "‘Zelfs al loop je in een string rond: het is nóóit een uitnodiging dat een ande…"
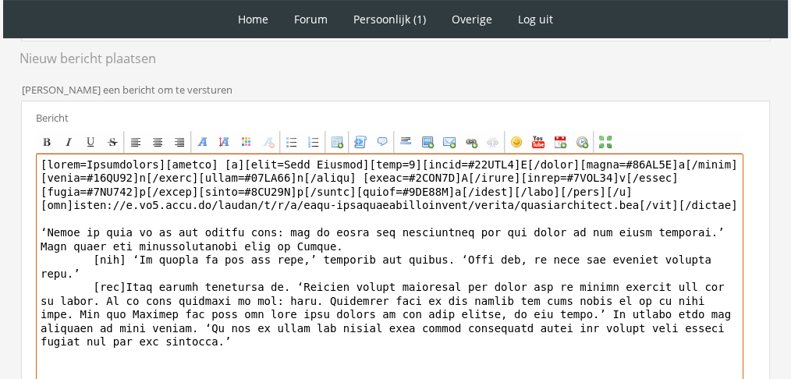
drag, startPoint x: 156, startPoint y: 161, endPoint x: 0, endPoint y: 137, distance: 157.8
click at [0, 137] on div "1 Home Forum Forum index Actieve topics Mijn topics Persoonlijk (1) Profiel Pri…" at bounding box center [395, 74] width 791 height 1017
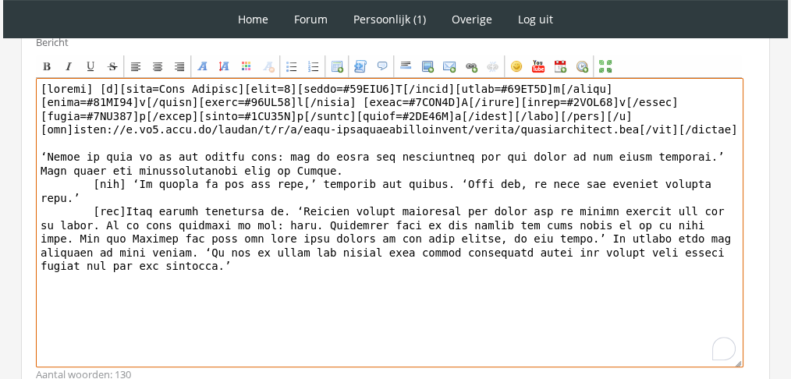
scroll to position [633, 0]
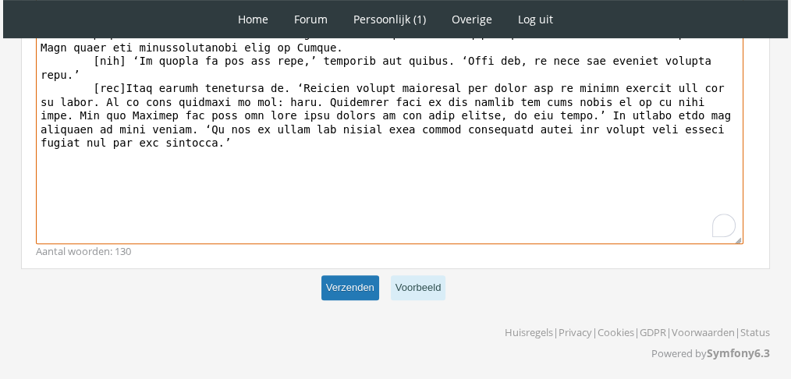
type textarea "[center] [b][font=Book Antiqua][size=6][color=#16CCA8]R[/color][color=#16CC9C]h…"
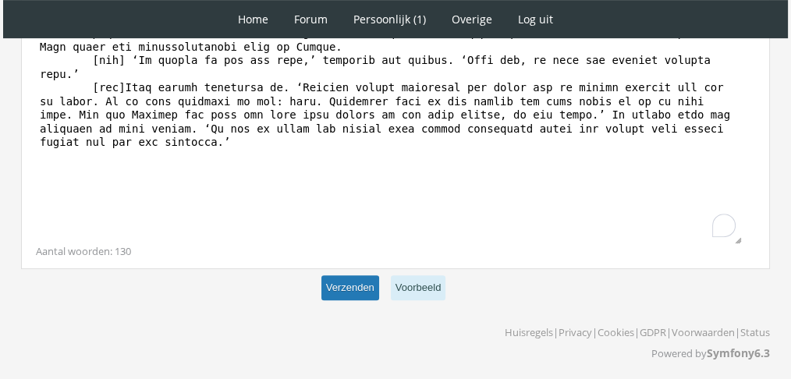
click at [352, 279] on button "Verzenden" at bounding box center [350, 288] width 58 height 26
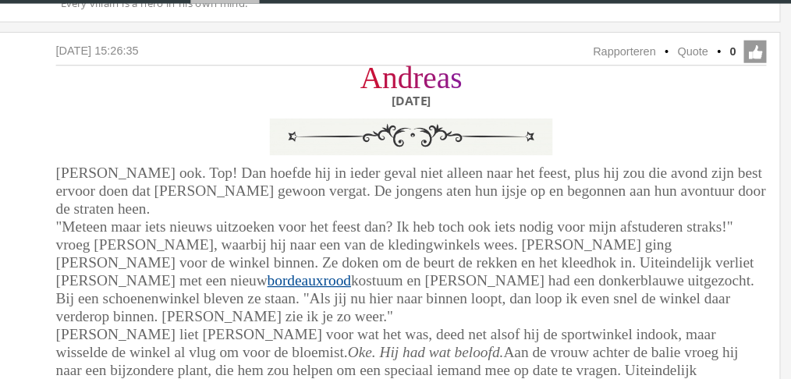
scroll to position [1575, 0]
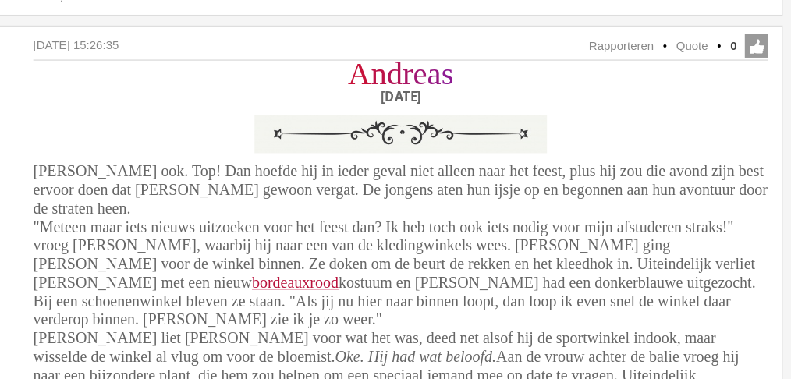
click at [415, 260] on link "bordeauxrood" at bounding box center [379, 266] width 69 height 13
click at [378, 247] on span "Andreas grijnsde ook. Top! Dan hoefde hij in ieder geval niet alleen naar het f…" at bounding box center [464, 349] width 587 height 354
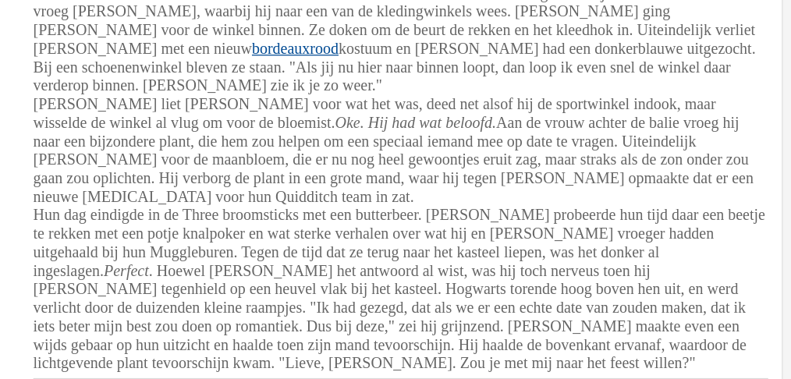
scroll to position [1749, 0]
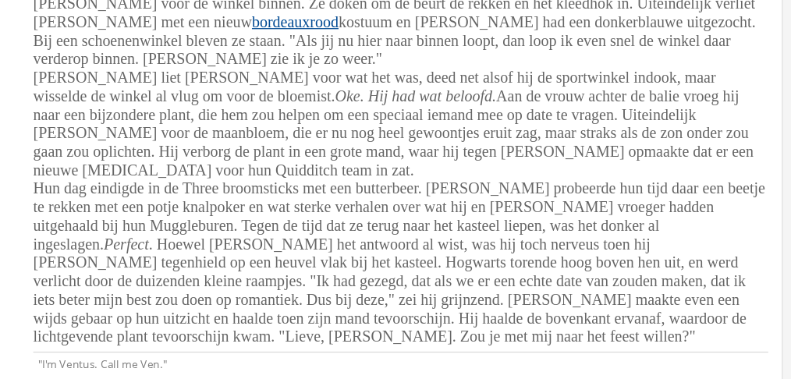
click at [513, 264] on span "Andreas grijnsde ook. Top! Dan hoefde hij in ieder geval niet alleen naar het f…" at bounding box center [464, 175] width 587 height 354
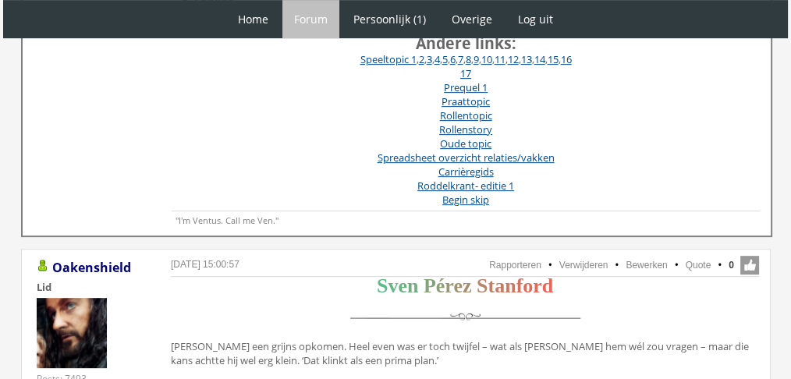
scroll to position [763, 0]
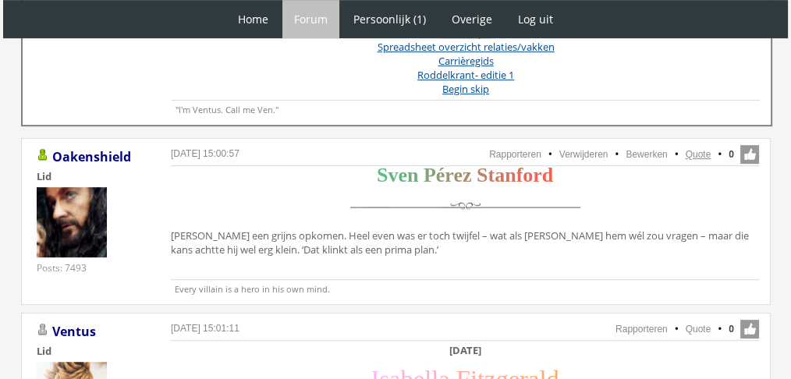
click at [696, 156] on link "Quote" at bounding box center [698, 154] width 26 height 11
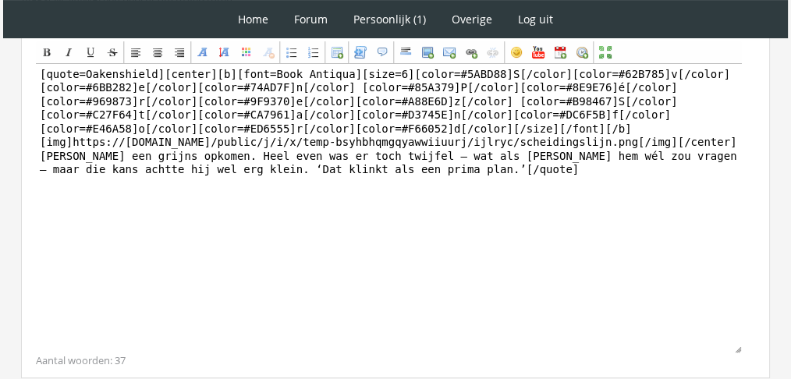
scroll to position [470, 0]
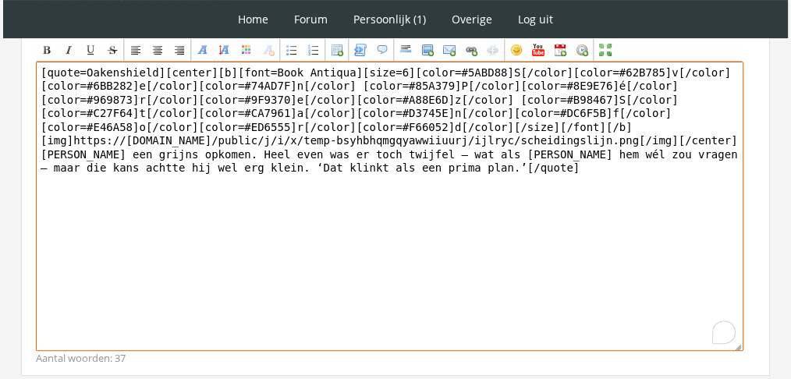
drag, startPoint x: 447, startPoint y: 235, endPoint x: 37, endPoint y: 153, distance: 418.2
click at [37, 153] on textarea "[quote=Oakenshield][center][b][font=Book Antiqua][size=6][color=#5ABD88]S[/colo…" at bounding box center [389, 206] width 707 height 289
paste textarea "had het niet zien aankomen. De hele dag was vrij casual geweest, met hier en da…"
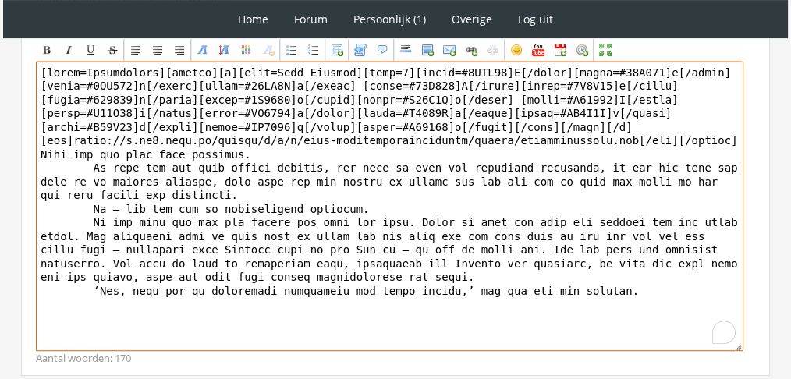
click at [47, 166] on textarea "To enrich screen reader interactions, please activate Accessibility in Grammarl…" at bounding box center [389, 206] width 707 height 289
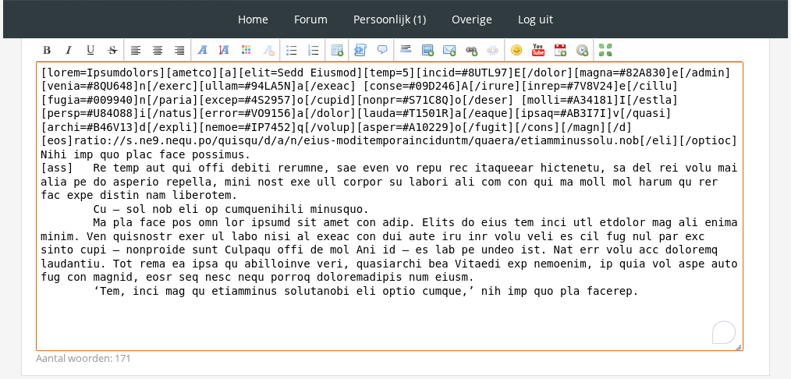
drag, startPoint x: 69, startPoint y: 162, endPoint x: 16, endPoint y: 158, distance: 53.2
click at [16, 158] on div "RPG Realm Ingelogd als Oakenshield Topics: Actieve topics | Mijn topics Het uni…" at bounding box center [395, 69] width 778 height 838
click at [41, 207] on textarea "To enrich screen reader interactions, please activate Accessibility in Grammarl…" at bounding box center [389, 206] width 707 height 289
paste textarea "[tab]"
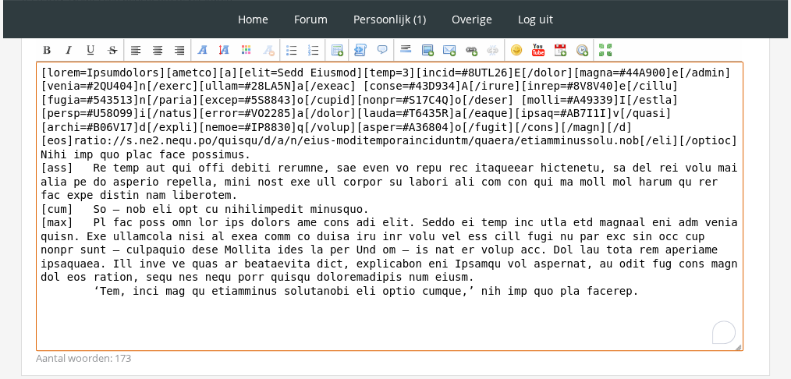
paste textarea "[tab]"
drag, startPoint x: 150, startPoint y: 64, endPoint x: 0, endPoint y: 55, distance: 150.0
click at [0, 55] on div "1 Home Forum Forum index Actieve topics Mijn topics Persoonlijk (1) Profiel Pri…" at bounding box center [395, 10] width 791 height 961
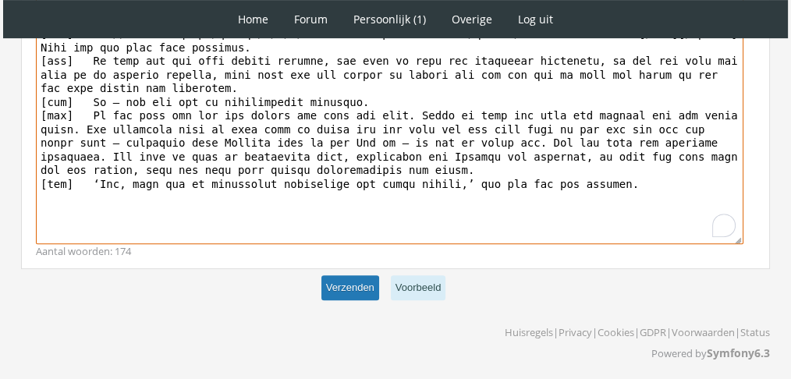
type textarea "[center][b][font=Book Antiqua][size=6][color=#5ABD88]S[/color][color=#62B785]v[…"
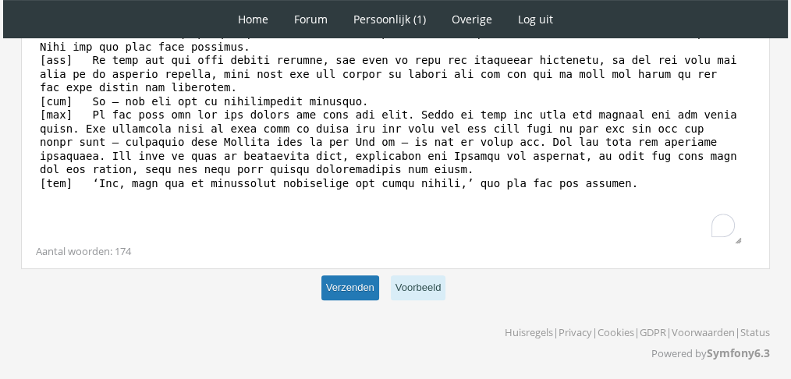
scroll to position [577, 0]
click at [364, 280] on button "Verzenden" at bounding box center [350, 288] width 58 height 26
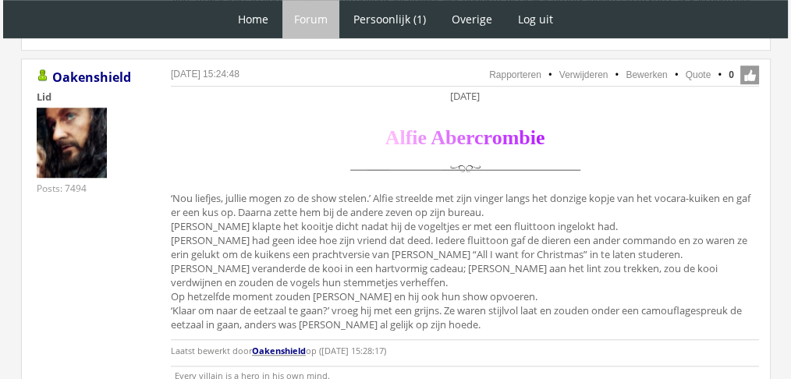
scroll to position [1242, 0]
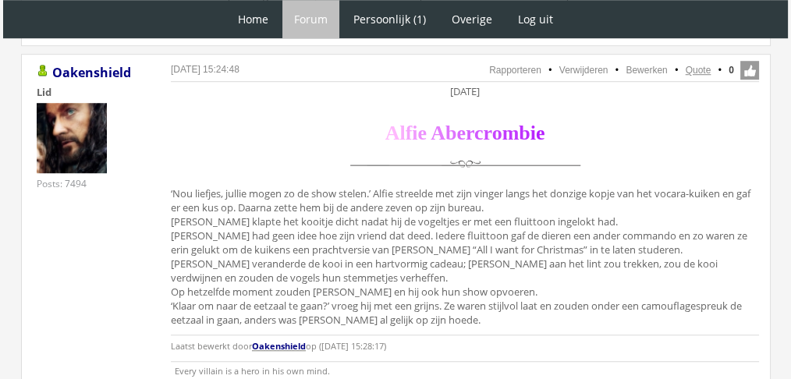
click at [696, 65] on link "Quote" at bounding box center [698, 70] width 26 height 11
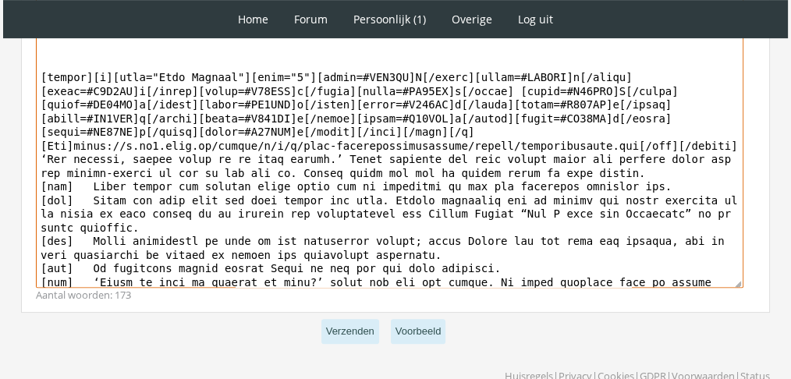
scroll to position [688, 0]
click at [39, 154] on textarea at bounding box center [389, 142] width 707 height 289
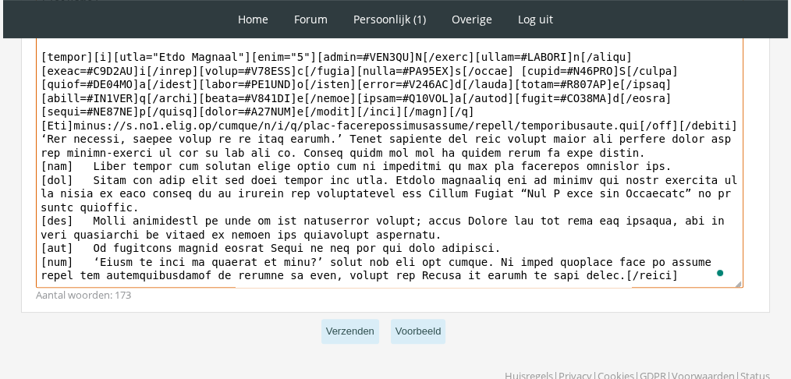
drag, startPoint x: 39, startPoint y: 154, endPoint x: 471, endPoint y: 302, distance: 456.4
click at [471, 302] on div "Bericht Bold Italic Underline Strikethrough Align left Center Align right Font …" at bounding box center [395, 128] width 749 height 367
paste textarea "Alfie had ook een toespraak voorbereid in een zogenaamde poging om Luther over …"
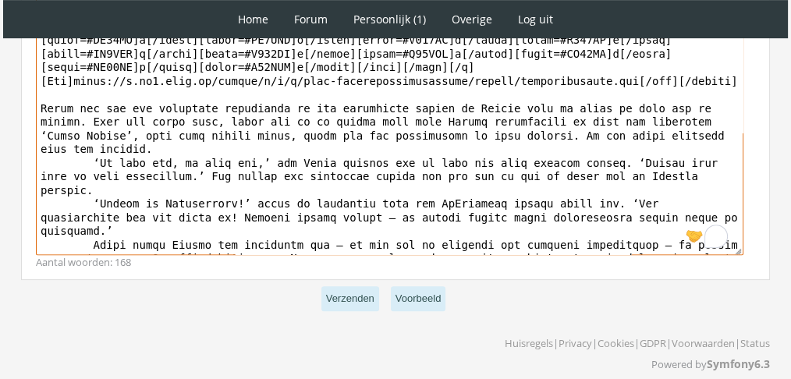
scroll to position [0, 0]
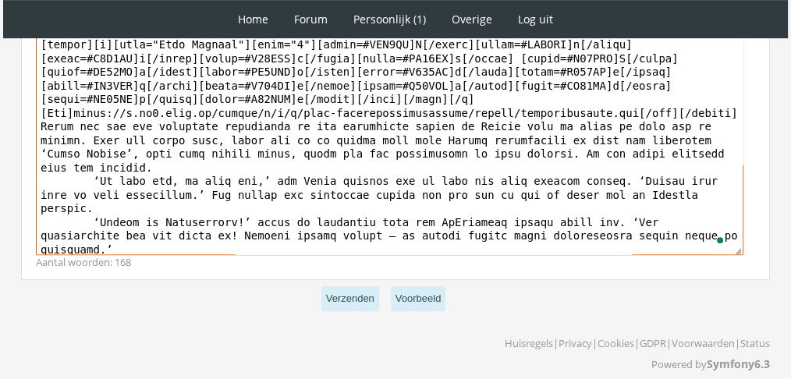
click at [49, 165] on textarea "To enrich screen reader interactions, please activate Accessibility in Grammarl…" at bounding box center [389, 110] width 707 height 289
drag, startPoint x: 72, startPoint y: 161, endPoint x: 23, endPoint y: 165, distance: 48.5
click at [23, 165] on div "Bericht Bold Italic Underline Strikethrough Align left Center Align right Font …" at bounding box center [395, 96] width 749 height 367
click at [61, 186] on textarea "To enrich screen reader interactions, please activate Accessibility in Grammarl…" at bounding box center [389, 110] width 707 height 289
paste textarea "[tab]"
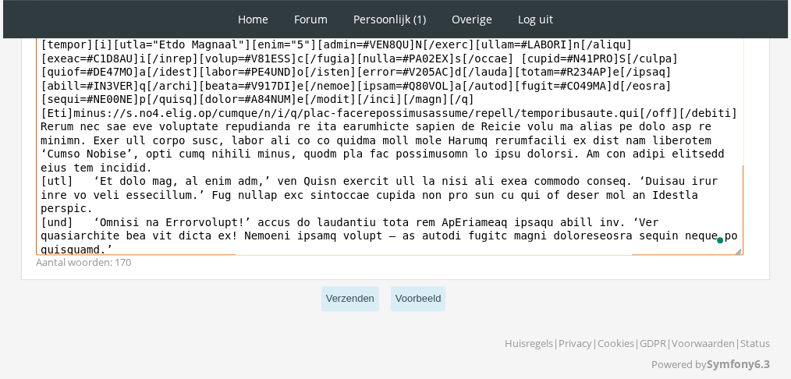
click at [50, 218] on textarea "To enrich screen reader interactions, please activate Accessibility in Grammarl…" at bounding box center [389, 110] width 707 height 289
paste textarea "[tab]"
click at [334, 218] on textarea "To enrich screen reader interactions, please activate Accessibility in Grammarl…" at bounding box center [389, 110] width 707 height 289
type textarea "[quote=Oakenshield][center]Zondag 12 december [/center] [center][b][font="Book …"
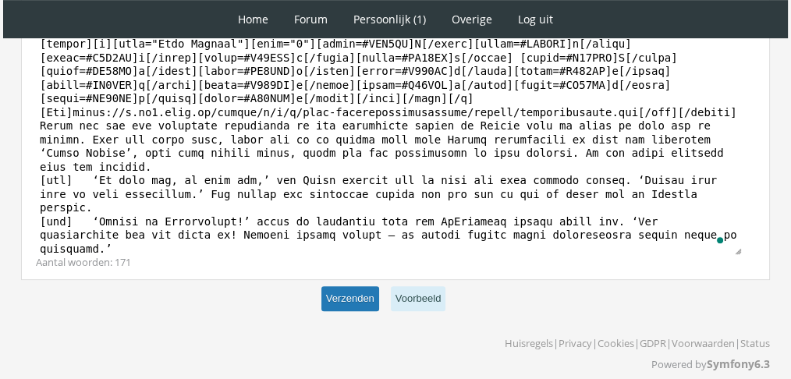
scroll to position [720, 0]
click at [351, 295] on button "Verzenden" at bounding box center [350, 300] width 58 height 26
click at [348, 299] on button "Verzenden" at bounding box center [350, 300] width 58 height 26
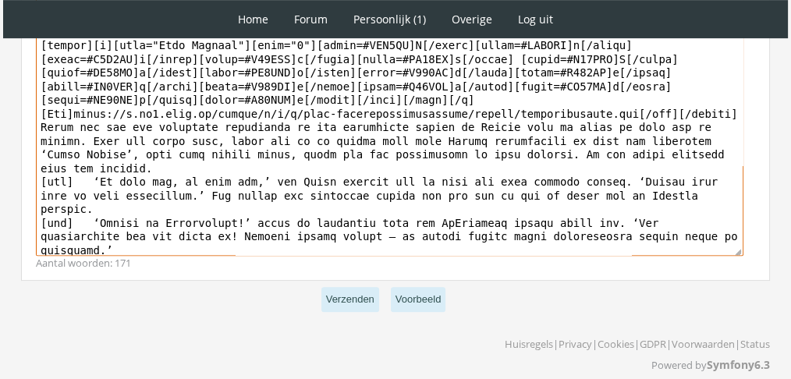
scroll to position [720, 0]
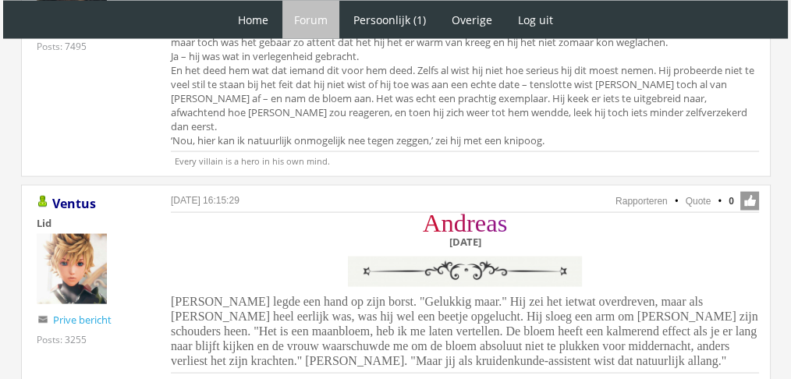
scroll to position [3239, 0]
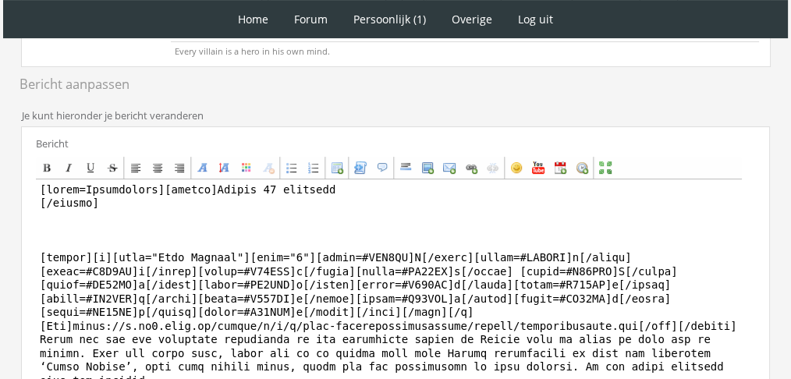
scroll to position [518, 0]
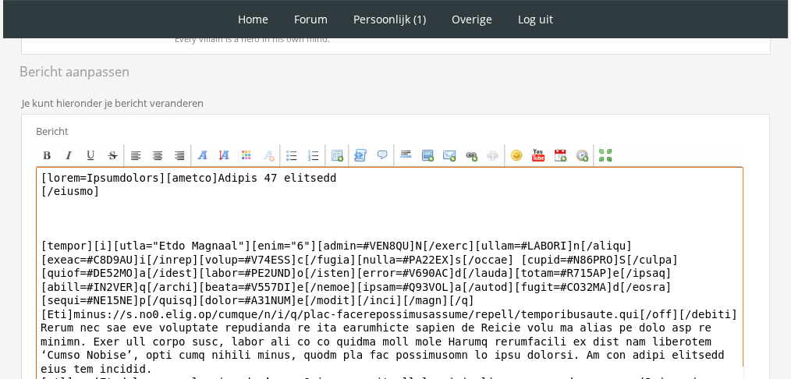
click at [153, 167] on textarea at bounding box center [389, 311] width 707 height 289
drag, startPoint x: 153, startPoint y: 161, endPoint x: 0, endPoint y: 111, distance: 161.0
click at [0, 111] on div "1 Home Forum Forum index Actieve topics Mijn topics Persoonlijk (1) Profiel Pri…" at bounding box center [395, 38] width 791 height 1113
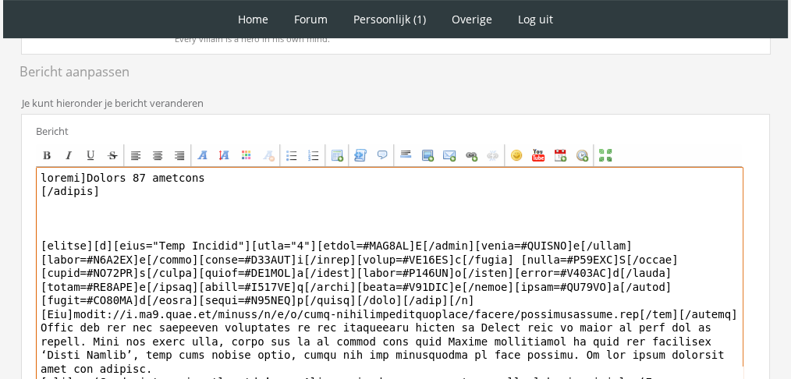
scroll to position [717, 0]
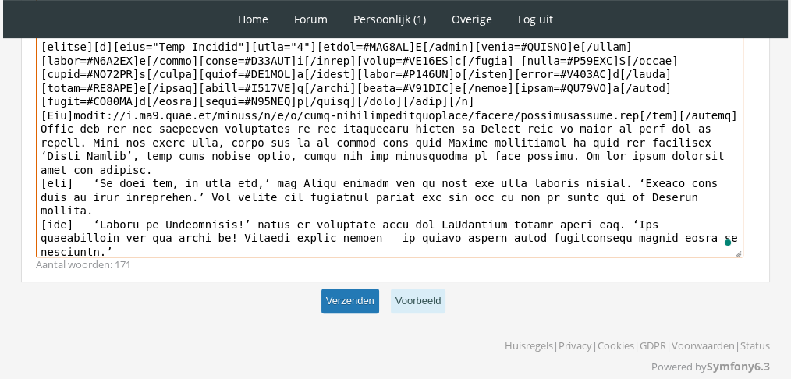
type textarea "loremi]Dolors 41 ametcons [/adipis] [elitse][d][eius="Temp Incidid"][utla="5"][…"
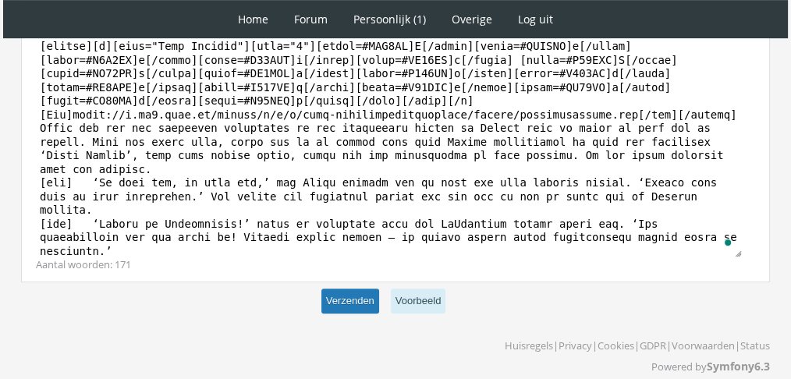
scroll to position [716, 0]
click at [358, 289] on button "Verzenden" at bounding box center [350, 302] width 58 height 26
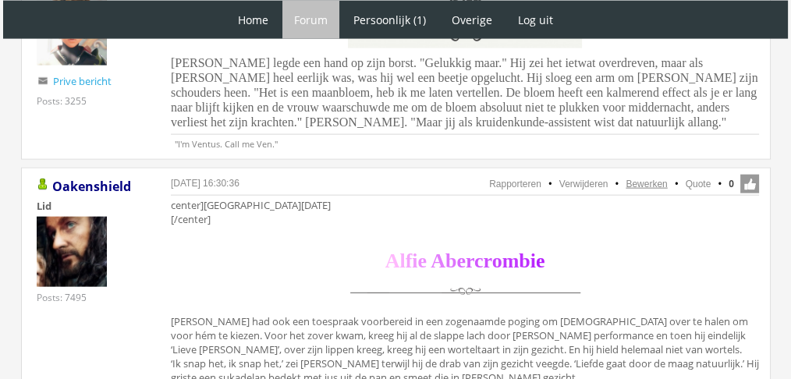
click at [656, 179] on link "Bewerken" at bounding box center [645, 184] width 41 height 11
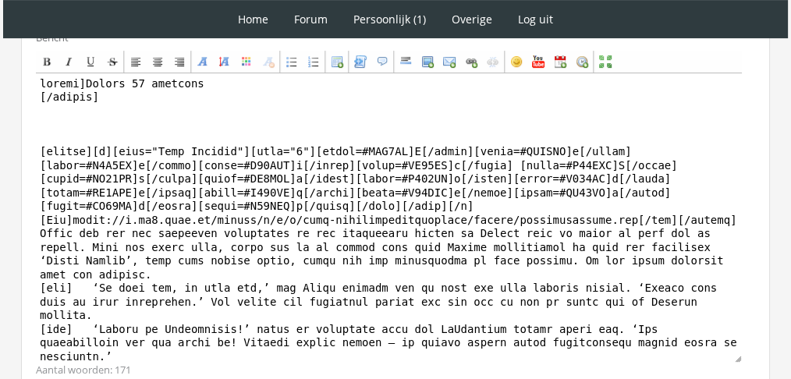
scroll to position [575, 0]
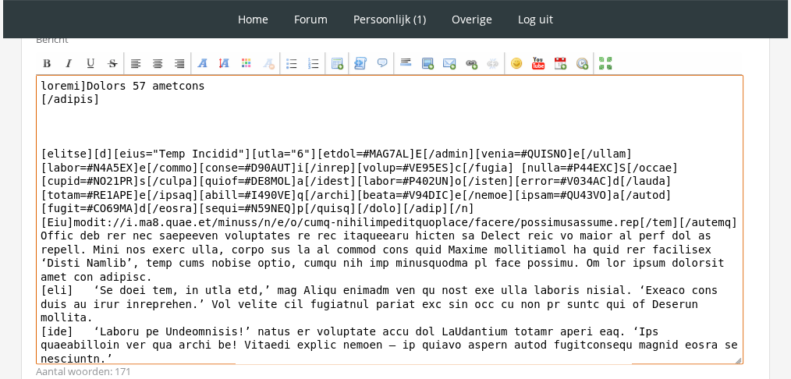
click at [37, 87] on textarea at bounding box center [389, 219] width 707 height 289
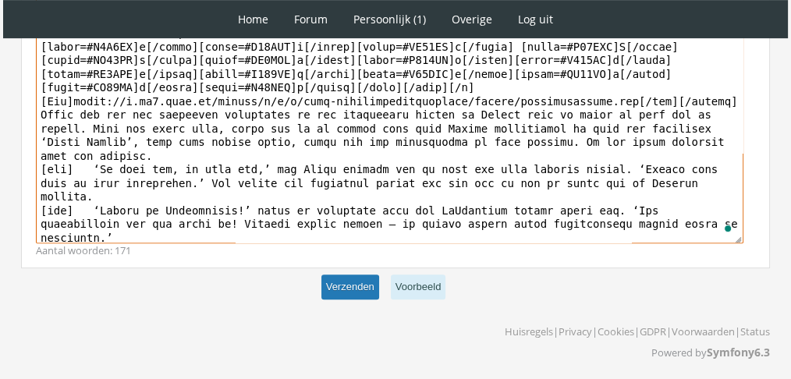
type textarea "[center]Zondag 12 december [/center] [center][b][font="Book Antiqua"][size="6"]…"
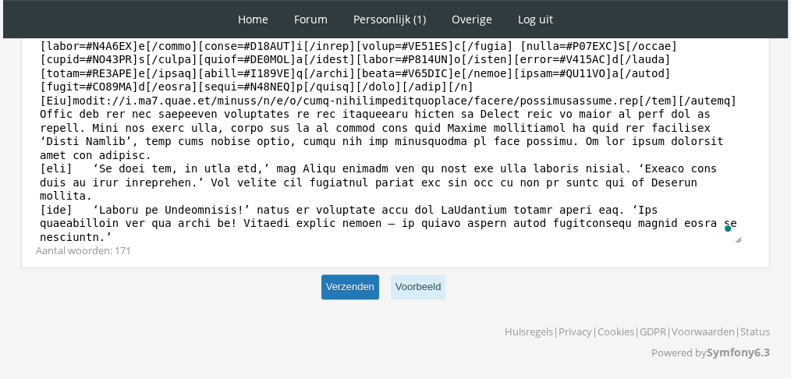
scroll to position [696, 0]
click at [345, 290] on button "Verzenden" at bounding box center [350, 288] width 58 height 26
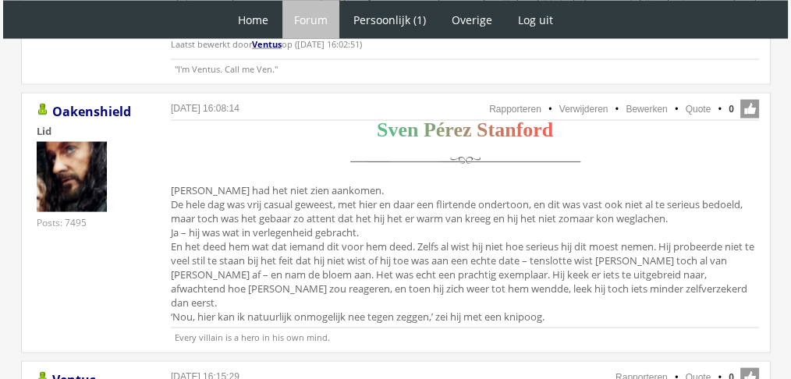
scroll to position [3237, 0]
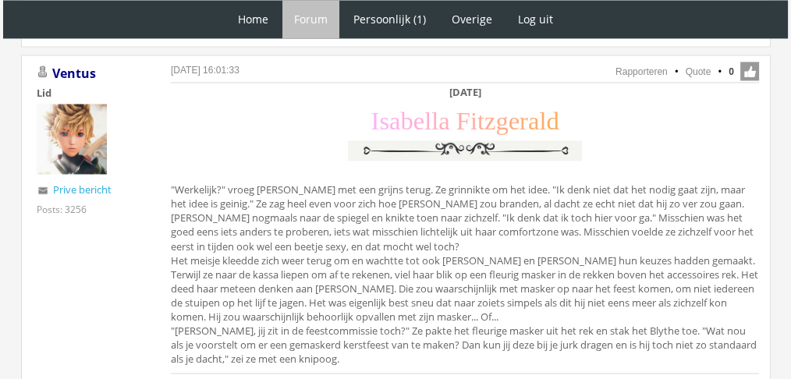
scroll to position [2733, 0]
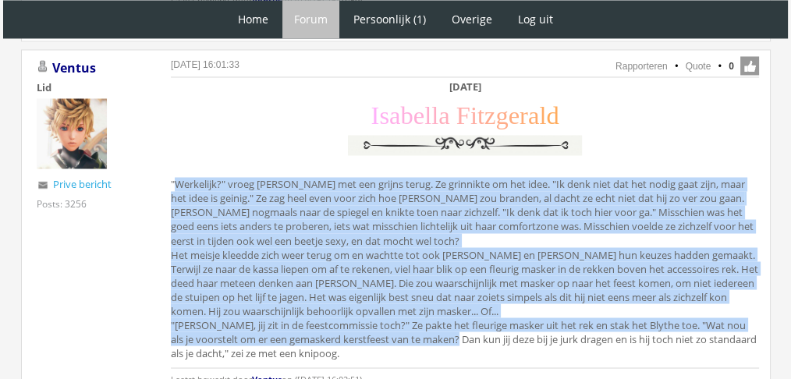
drag, startPoint x: 153, startPoint y: 93, endPoint x: 452, endPoint y: 243, distance: 335.1
click at [452, 243] on div "5 oktober 2025 om 16:01:33 Rapporteren Quote 0 Acties: Rapporteren Quote Ventus…" at bounding box center [395, 234] width 749 height 370
click at [381, 234] on div "Zaterdag 11 december I s a b e l l a F i t z g e r a l d "Werkelijk?" vroeg Isa…" at bounding box center [465, 236] width 588 height 313
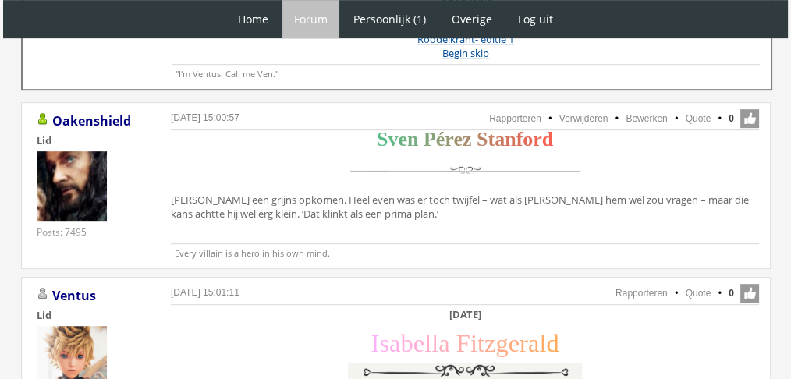
scroll to position [793, 0]
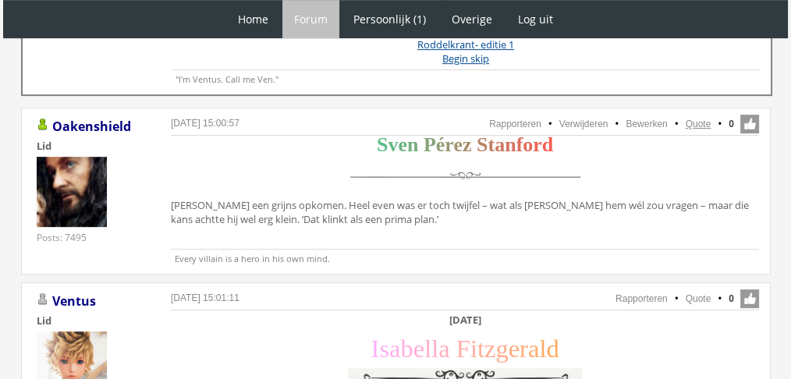
click at [699, 122] on link "Quote" at bounding box center [698, 124] width 26 height 11
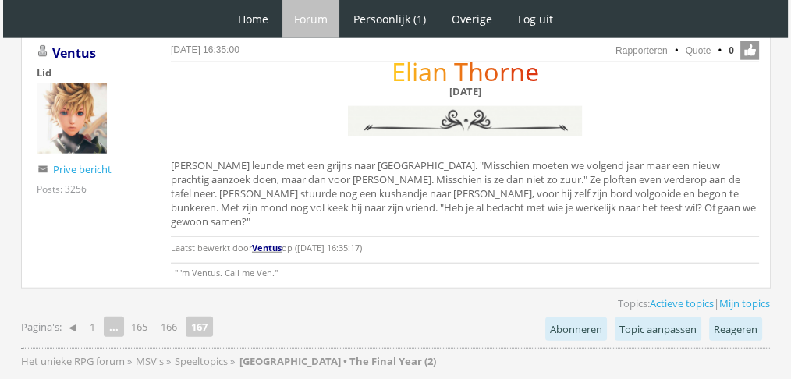
scroll to position [3893, 0]
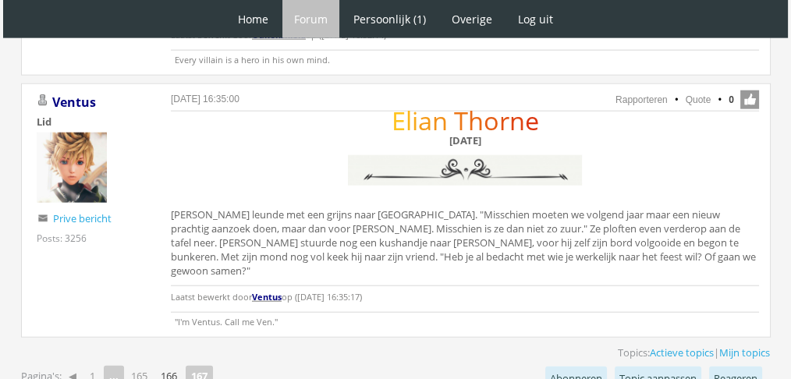
click at [179, 365] on link "166" at bounding box center [168, 376] width 29 height 22
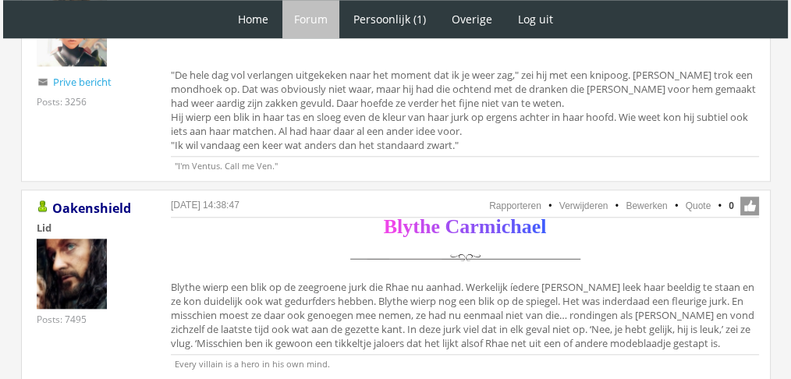
scroll to position [1629, 0]
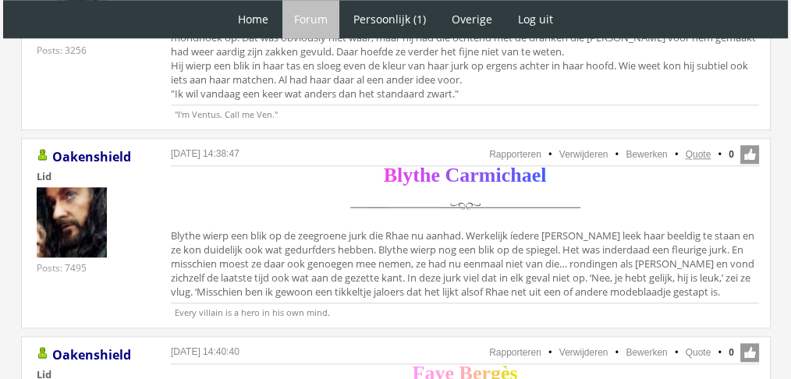
click at [696, 149] on link "Quote" at bounding box center [698, 154] width 26 height 11
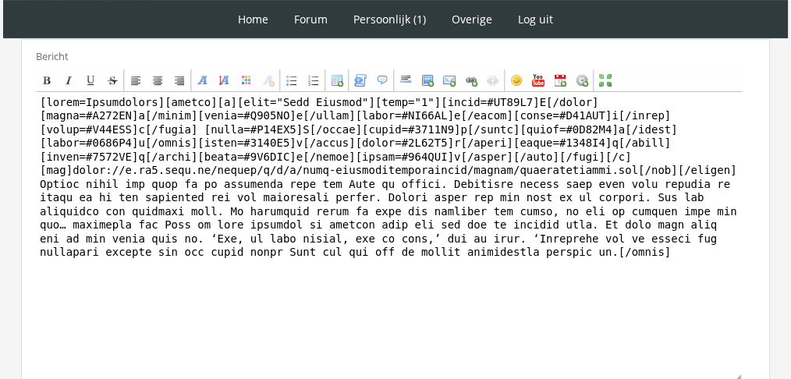
scroll to position [512, 0]
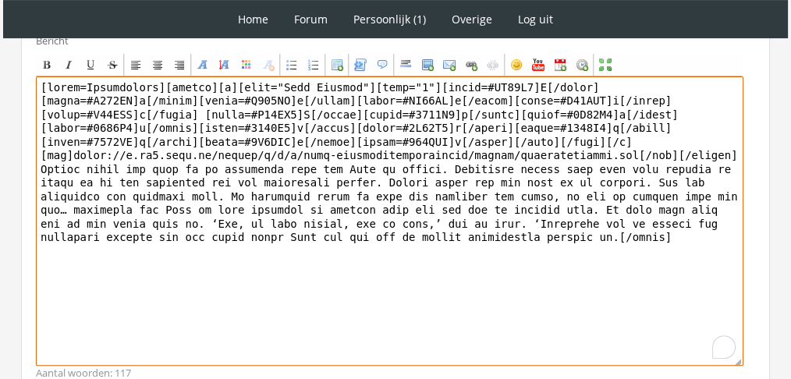
drag, startPoint x: 381, startPoint y: 269, endPoint x: 28, endPoint y: 200, distance: 359.8
click at [28, 200] on div "Bericht Bold Italic Underline Strikethrough Align left Center Align right Font …" at bounding box center [395, 206] width 749 height 367
click at [119, 157] on textarea "To enrich screen reader interactions, please activate Accessibility in Grammarl…" at bounding box center [389, 220] width 707 height 289
click at [98, 207] on textarea "To enrich screen reader interactions, please activate Accessibility in Grammarl…" at bounding box center [389, 220] width 707 height 289
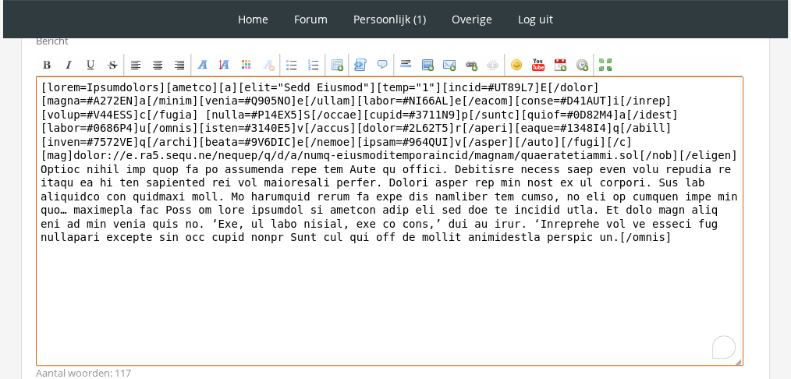
click at [98, 207] on textarea "To enrich screen reader interactions, please activate Accessibility in Grammarl…" at bounding box center [389, 220] width 707 height 289
paste textarea "‘Hmm. Dat is wel een leuk idee, maar wel wat laat. We hebben pas dinsdag weer e…"
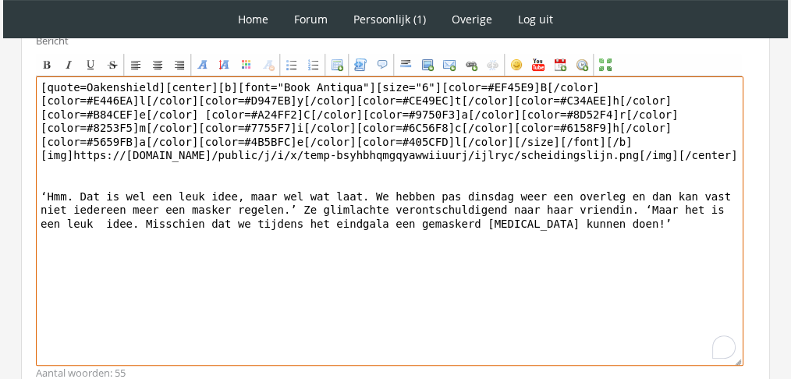
click at [98, 207] on textarea "[quote=Oakenshield][center][b][font="Book Antiqua"][size="6"][color=#EF45E9]B[/…" at bounding box center [389, 220] width 707 height 289
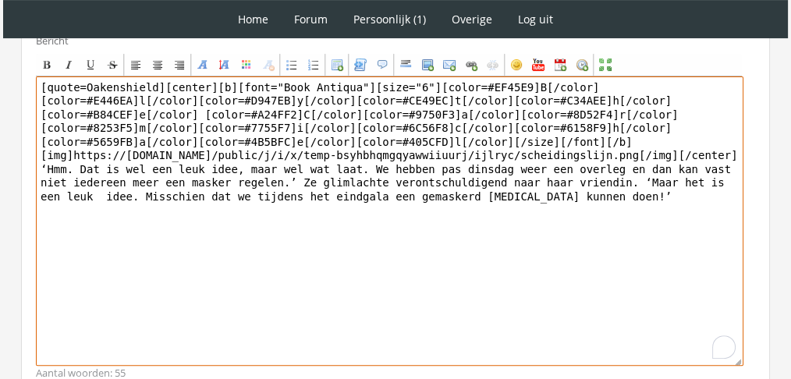
drag, startPoint x: 151, startPoint y: 81, endPoint x: 0, endPoint y: 48, distance: 154.9
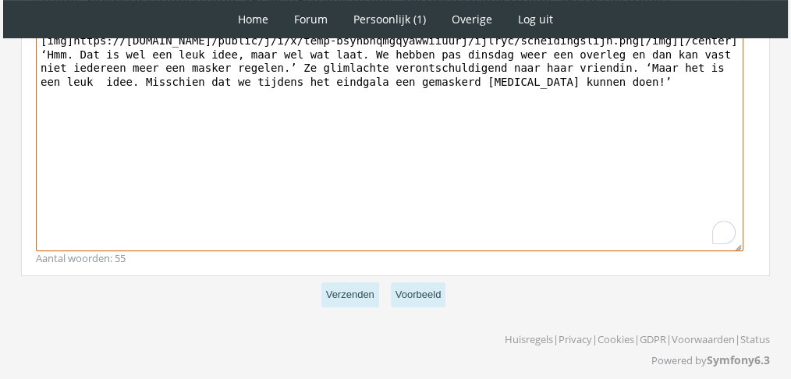
scroll to position [633, 0]
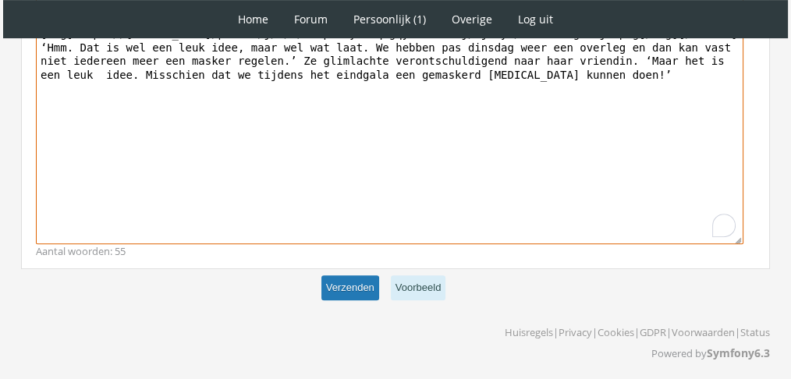
type textarea "[center][b][font="Book Antiqua"][size="6"][color=#EF45E9]B[/color][color=#E446E…"
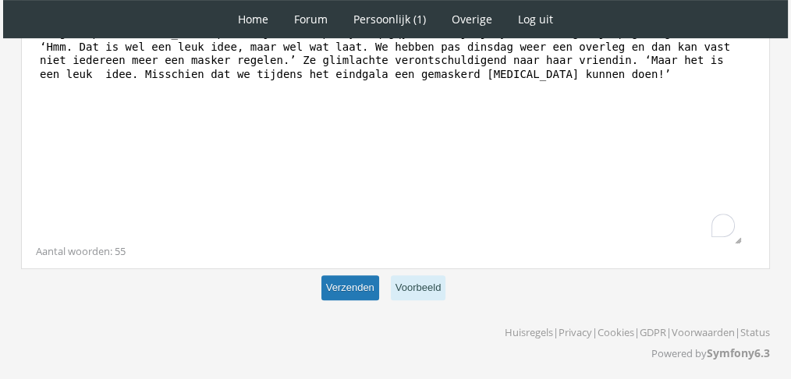
click at [349, 285] on button "Verzenden" at bounding box center [350, 288] width 58 height 26
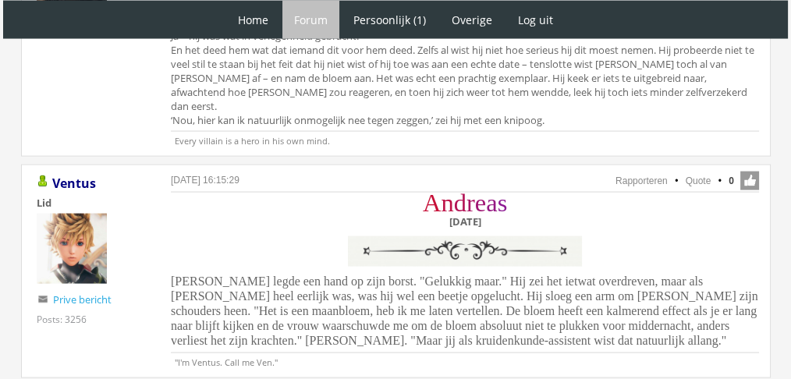
scroll to position [3275, 0]
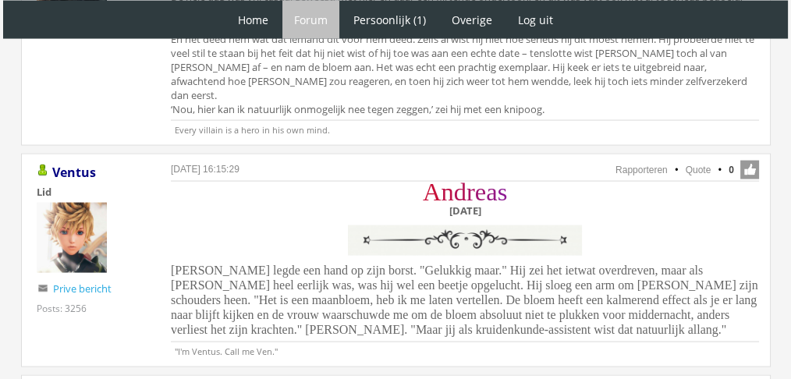
click at [721, 223] on div "A n d r e a s Zaterdag 11 december Andreas legde een hand op zijn borst. "Geluk…" at bounding box center [465, 263] width 588 height 158
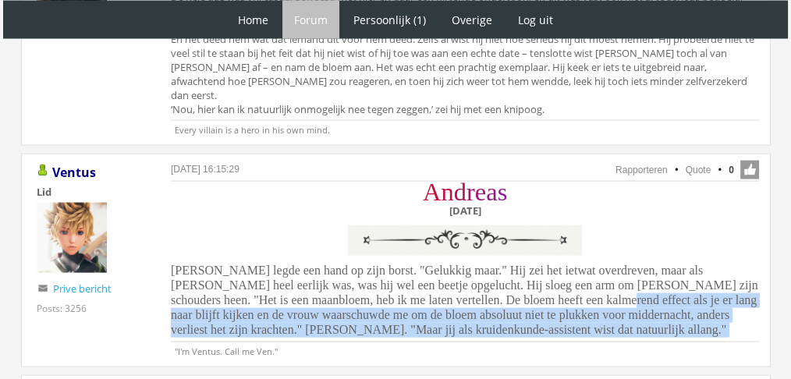
drag, startPoint x: 721, startPoint y: 223, endPoint x: 462, endPoint y: 196, distance: 261.1
click at [462, 196] on div "A n d r e a s Zaterdag 11 december Andreas legde een hand op zijn borst. "Geluk…" at bounding box center [465, 263] width 588 height 158
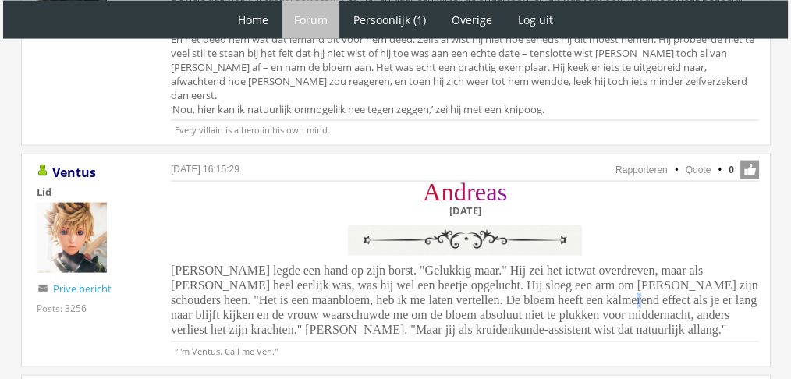
click at [462, 196] on div "A n d r e a s Zaterdag 11 december Andreas legde een hand op zijn borst. "Geluk…" at bounding box center [465, 263] width 588 height 158
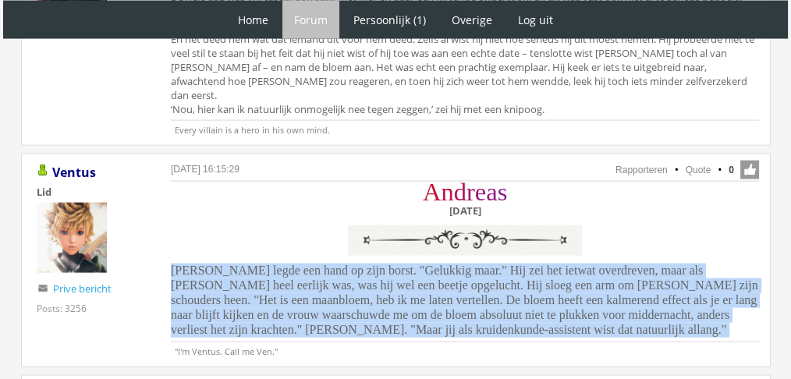
click at [462, 196] on div "A n d r e a s Zaterdag 11 december Andreas legde een hand op zijn borst. "Geluk…" at bounding box center [465, 263] width 588 height 158
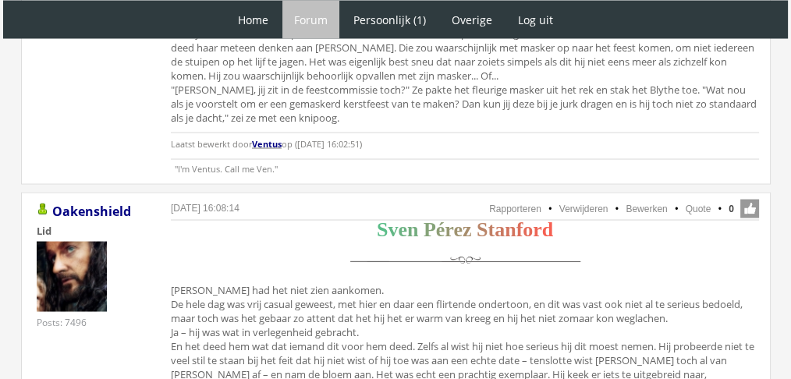
scroll to position [2985, 0]
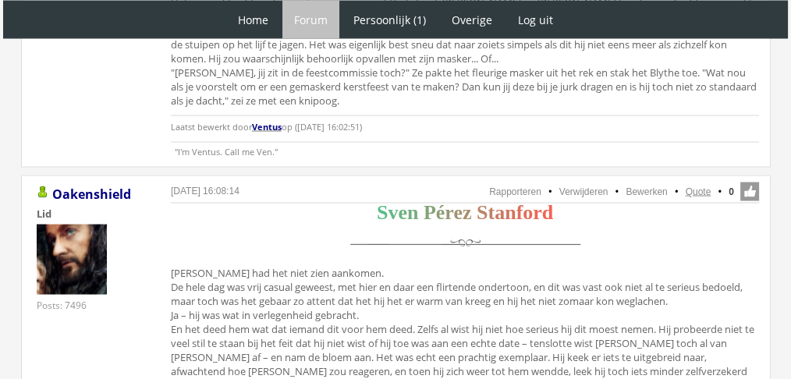
click at [699, 186] on link "Quote" at bounding box center [698, 191] width 26 height 11
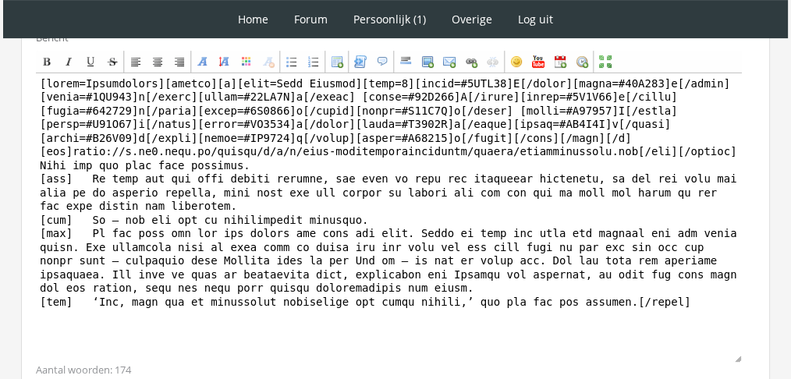
scroll to position [628, 0]
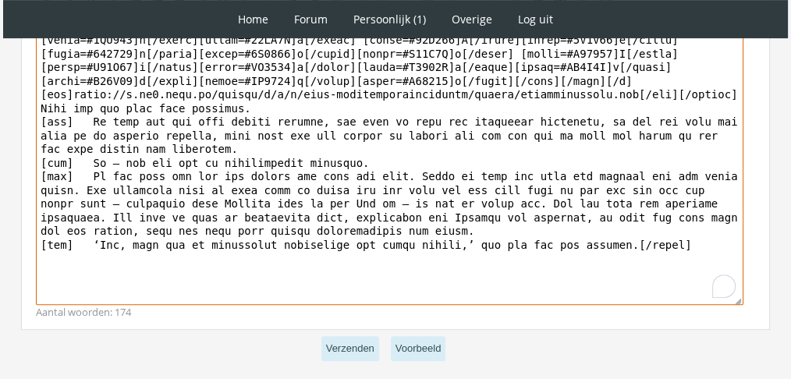
drag, startPoint x: 680, startPoint y: 254, endPoint x: 19, endPoint y: 102, distance: 678.5
paste textarea "‘Stiekem wel,’ zei [PERSON_NAME] met een scheve glimlach. ‘En hij blijft ook na…"
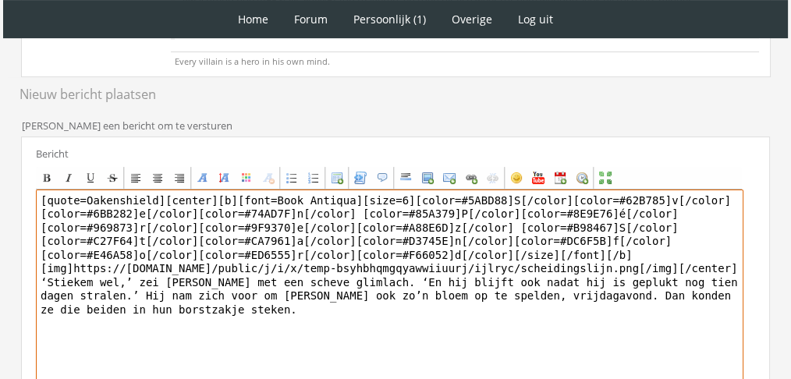
scroll to position [444, 0]
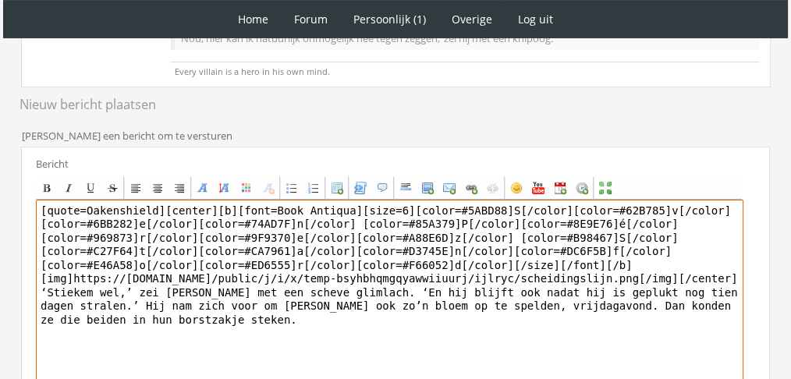
drag, startPoint x: 152, startPoint y: 209, endPoint x: 0, endPoint y: 179, distance: 154.9
click at [0, 179] on div "1 Home Forum Forum index Actieve topics Mijn topics Persoonlijk (1) Profiel Pri…" at bounding box center [395, 92] width 791 height 1073
type textarea "[center][b][font=Book Antiqua][size=6][color=#5ABD88]S[/color][color=#62B785]v[…"
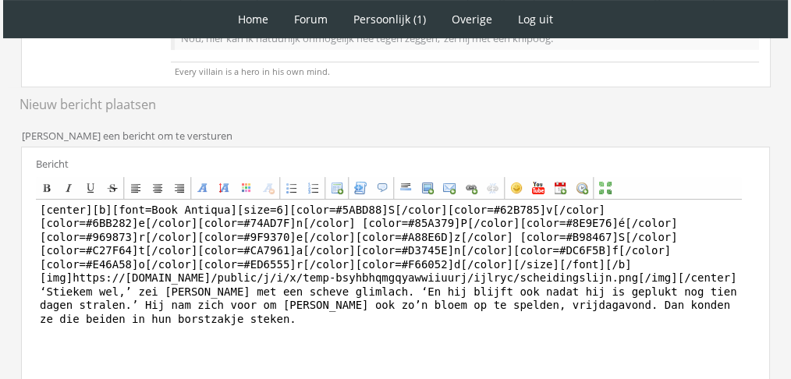
drag, startPoint x: 788, startPoint y: 264, endPoint x: 793, endPoint y: 350, distance: 86.7
click at [790, 350] on html "1 Home Forum Forum index Actieve topics Mijn topics Persoonlijk (1) Profiel Pri…" at bounding box center [395, 92] width 791 height 1073
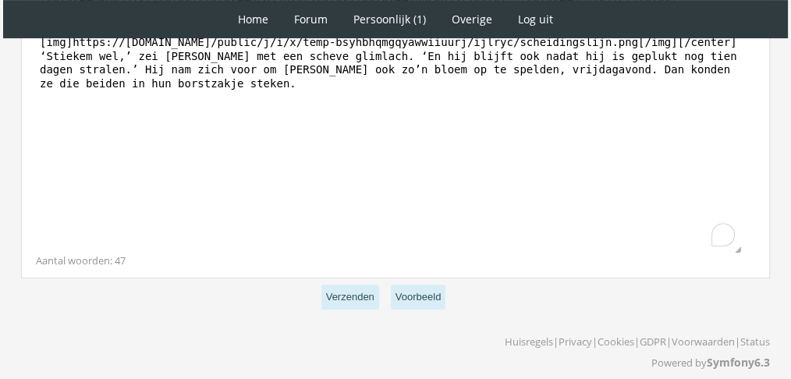
scroll to position [689, 0]
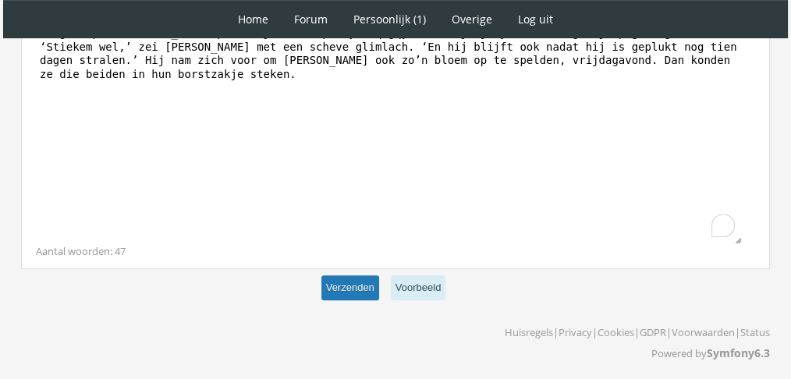
click at [342, 277] on button "Verzenden" at bounding box center [350, 288] width 58 height 26
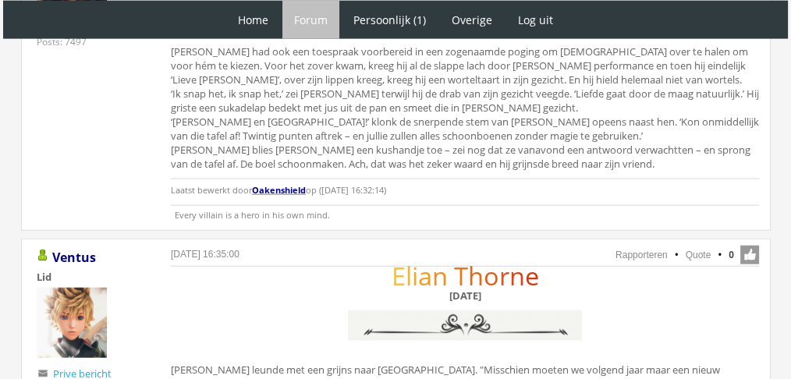
scroll to position [3781, 0]
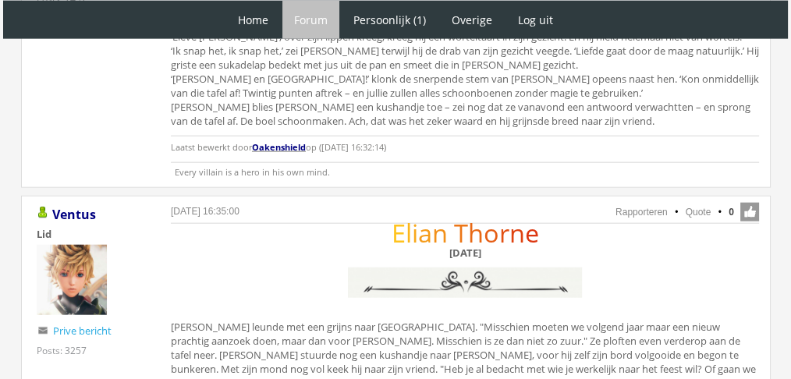
click at [608, 240] on div "E [PERSON_NAME] [DATE] [PERSON_NAME] leunde met een grijns naar [GEOGRAPHIC_DAT…" at bounding box center [465, 325] width 588 height 198
click at [608, 240] on div "E l i a n T h o r n e Zondag 12 december Elian leunde met een grijns naar Alfie…" at bounding box center [465, 325] width 588 height 198
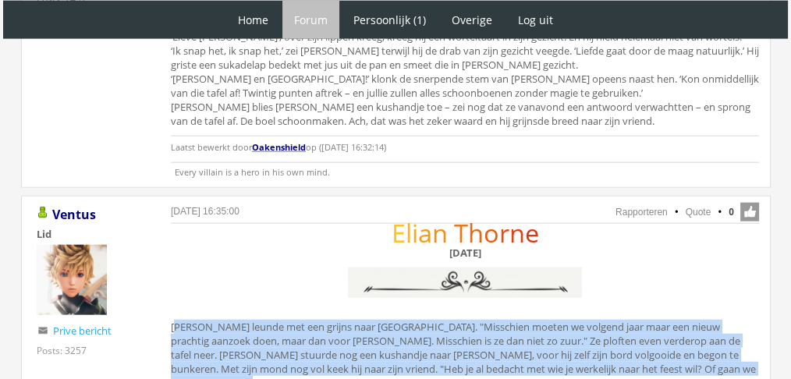
click at [608, 240] on div "E l i a n T h o r n e Zondag 12 december Elian leunde met een grijns naar Alfie…" at bounding box center [465, 325] width 588 height 198
copy div "Elian leunde met een grijns naar Alfie. "Misschien moeten we volgend jaar maar …"
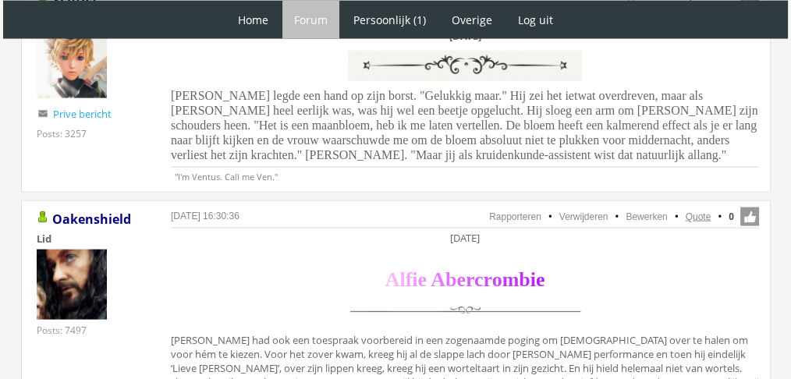
click at [705, 211] on link "Quote" at bounding box center [698, 216] width 26 height 11
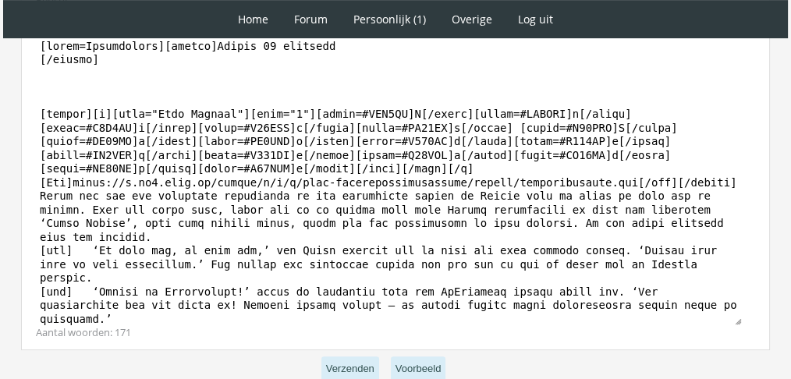
scroll to position [663, 0]
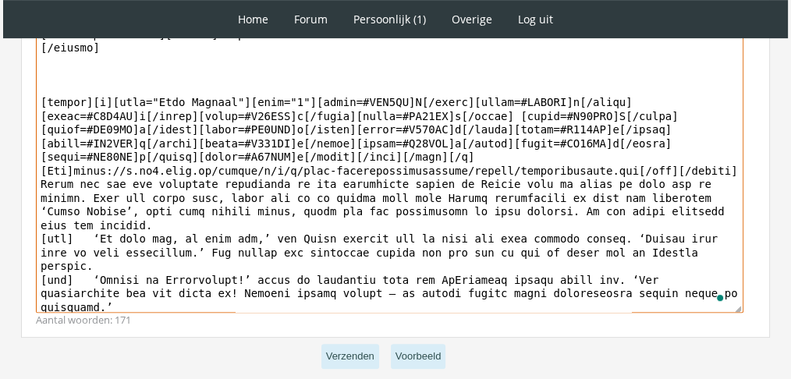
drag, startPoint x: 695, startPoint y: 277, endPoint x: 27, endPoint y: 171, distance: 676.6
click at [27, 171] on div "Bericht Bold Italic Underline Strikethrough Align left Center Align right Font …" at bounding box center [395, 153] width 749 height 367
paste textarea "grijnsde om de gedachten om eenzelfde stunt bij [PERSON_NAME] uit te halen. Ja,…"
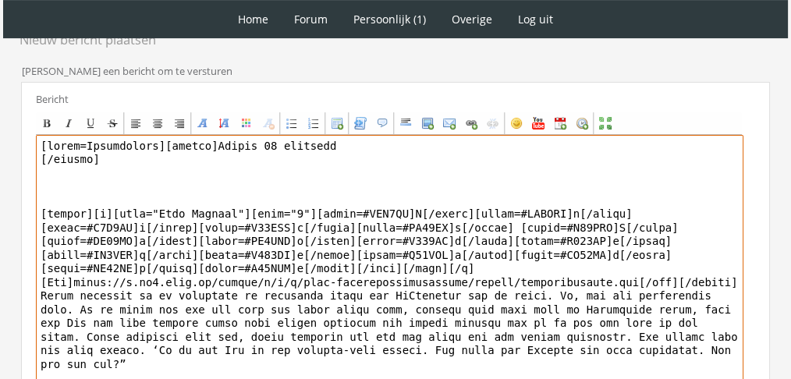
scroll to position [547, 0]
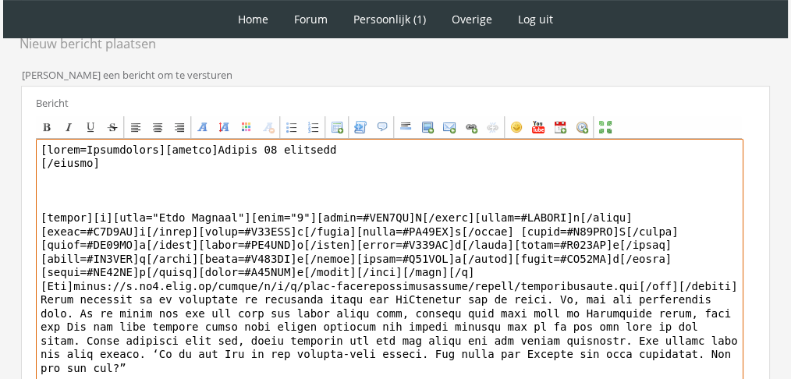
drag, startPoint x: 150, startPoint y: 126, endPoint x: 0, endPoint y: 123, distance: 149.7
click at [0, 123] on div "1 Home Forum Forum index Actieve topics Mijn topics Persoonlijk (1) Profiel Pri…" at bounding box center [395, 10] width 791 height 1115
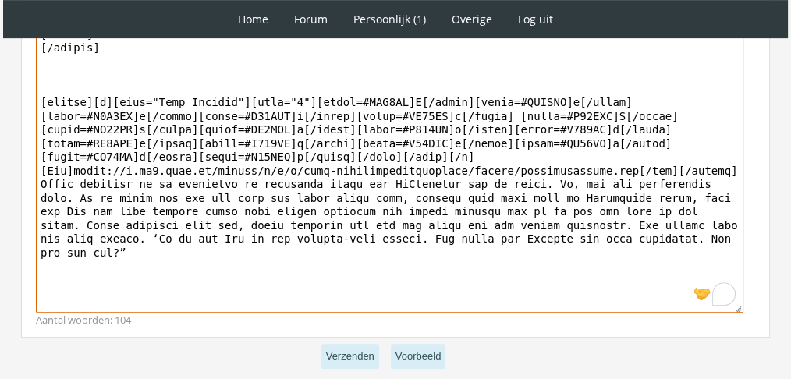
scroll to position [698, 0]
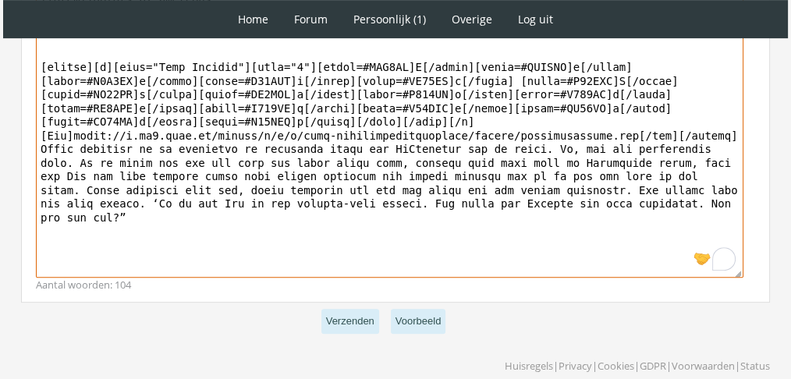
click at [546, 194] on textarea "To enrich screen reader interactions, please activate Accessibility in Grammarl…" at bounding box center [389, 132] width 707 height 289
click at [539, 189] on textarea "To enrich screen reader interactions, please activate Accessibility in Grammarl…" at bounding box center [389, 132] width 707 height 289
type textarea "[center]Zondag 12 december [/center] [center][b][font="Book Antiqua"][size="6"]…"
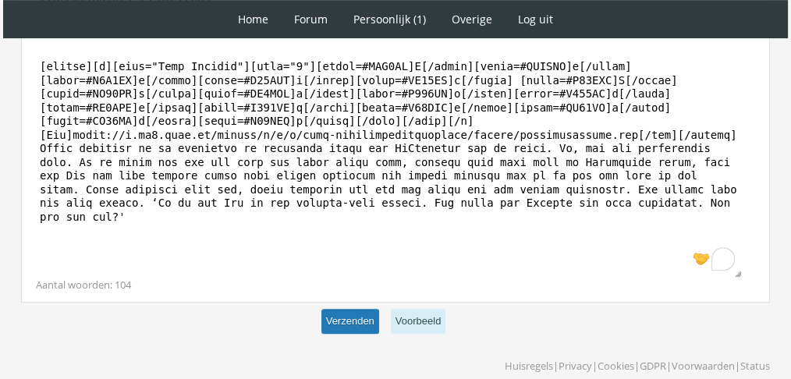
scroll to position [697, 0]
click at [338, 310] on button "Verzenden" at bounding box center [350, 323] width 58 height 26
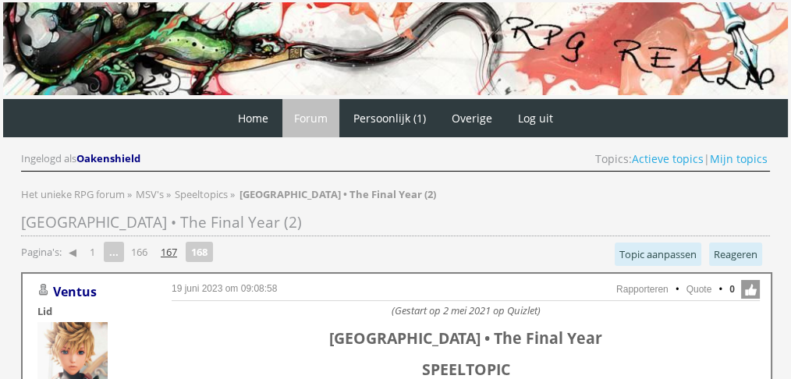
click at [179, 250] on link "167" at bounding box center [168, 252] width 29 height 22
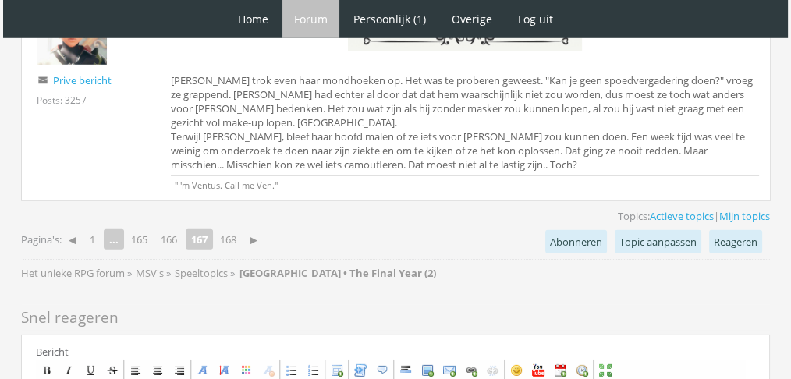
scroll to position [4575, 0]
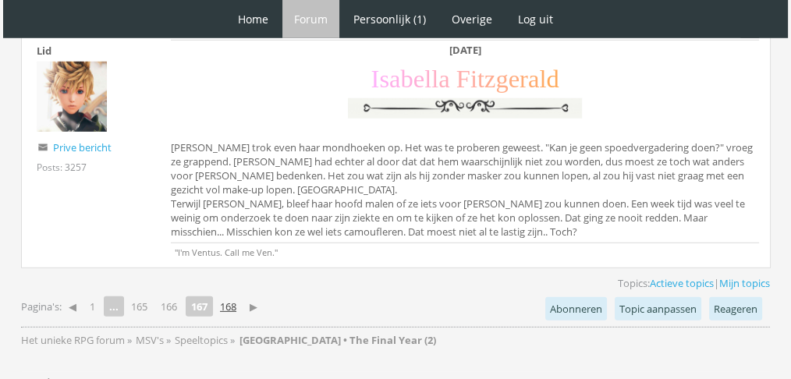
click at [237, 296] on link "168" at bounding box center [228, 307] width 29 height 22
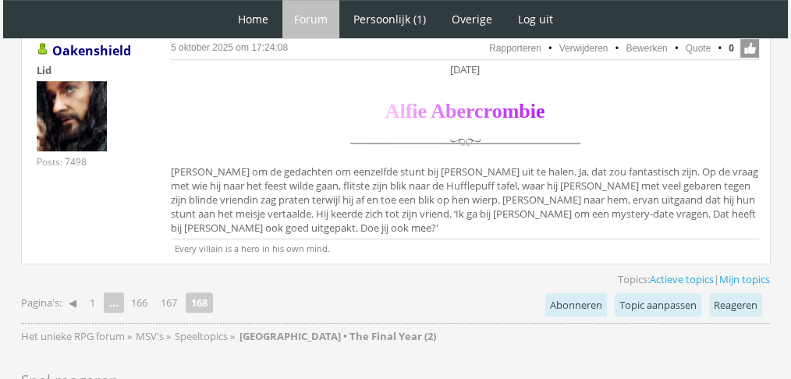
scroll to position [870, 0]
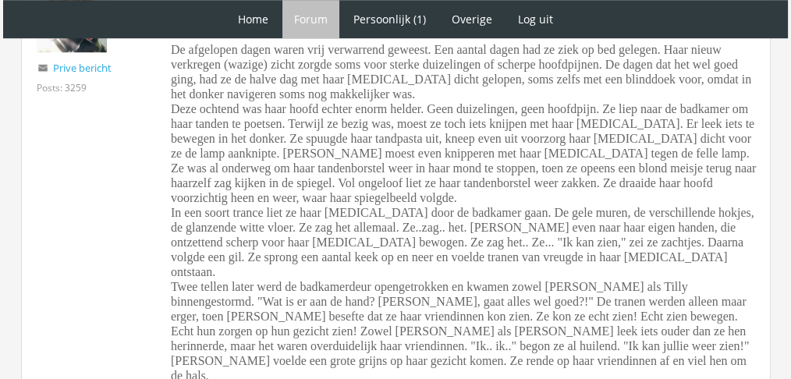
scroll to position [1211, 0]
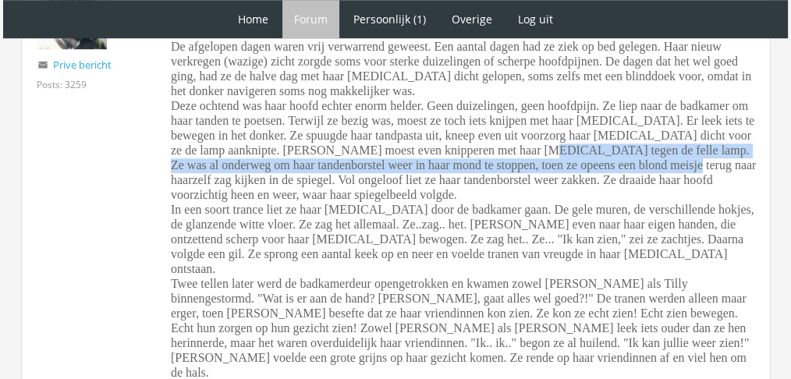
drag, startPoint x: 543, startPoint y: 158, endPoint x: 447, endPoint y: 147, distance: 96.5
click at [447, 147] on span "De afgelopen dagen waren vrij verwarrend geweest. Een aantal dagen had ze ziek …" at bounding box center [463, 217] width 585 height 354
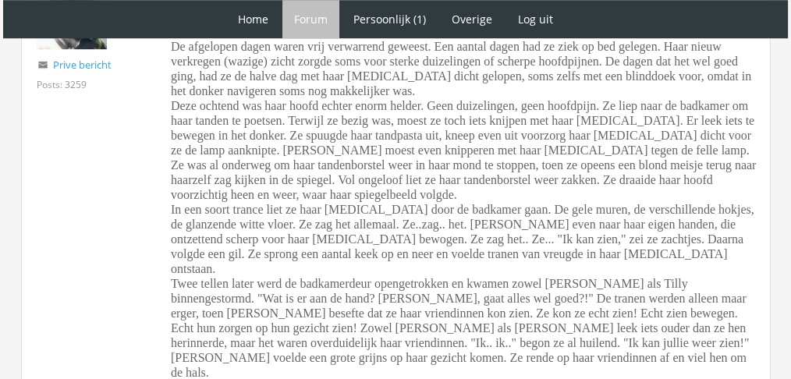
click at [461, 108] on span "De afgelopen dagen waren vrij verwarrend geweest. Een aantal dagen had ze ziek …" at bounding box center [463, 217] width 585 height 354
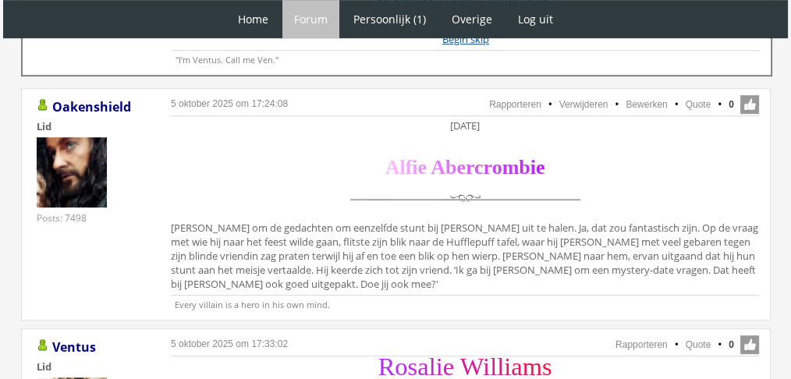
scroll to position [809, 0]
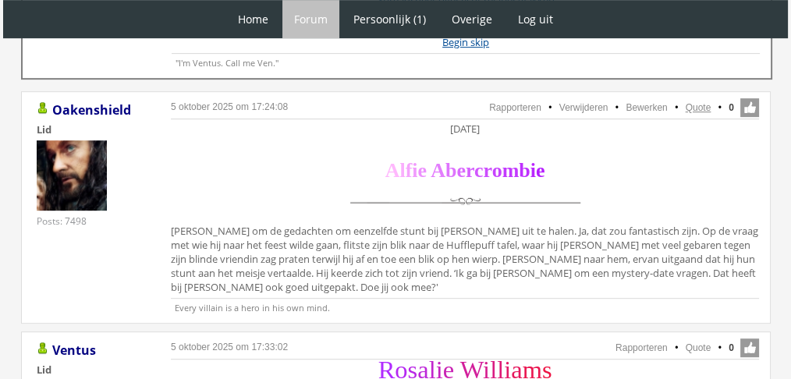
click at [693, 103] on link "Quote" at bounding box center [698, 107] width 26 height 11
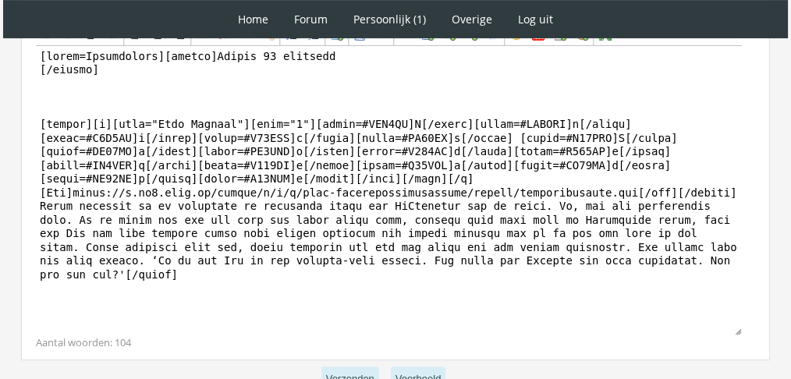
scroll to position [580, 0]
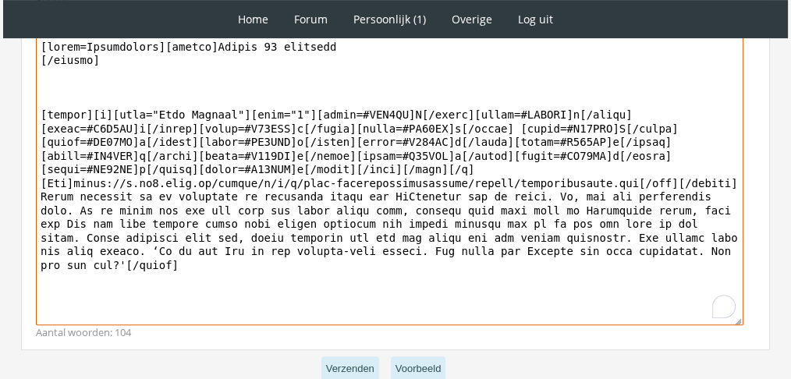
click at [604, 230] on textarea "To enrich screen reader interactions, please activate Accessibility in Grammarl…" at bounding box center [389, 180] width 707 height 289
drag, startPoint x: 590, startPoint y: 260, endPoint x: 27, endPoint y: 196, distance: 567.5
click at [27, 196] on div "Bericht Bold Italic Underline Strikethrough Align left Center Align right Font …" at bounding box center [395, 166] width 749 height 367
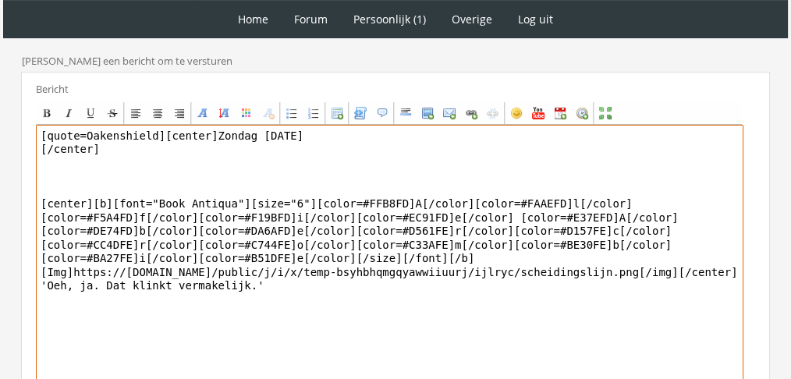
scroll to position [490, 0]
drag, startPoint x: 148, startPoint y: 125, endPoint x: 0, endPoint y: 111, distance: 148.8
click at [0, 111] on div "1 Home Forum Forum index Actieve topics Mijn topics Persoonlijk (1) Profiel Pri…" at bounding box center [395, 32] width 791 height 1045
click at [209, 137] on textarea "[center][GEOGRAPHIC_DATA] [DATE] [/center] [center][b][font="Book Antiqua"][siz…" at bounding box center [389, 270] width 707 height 289
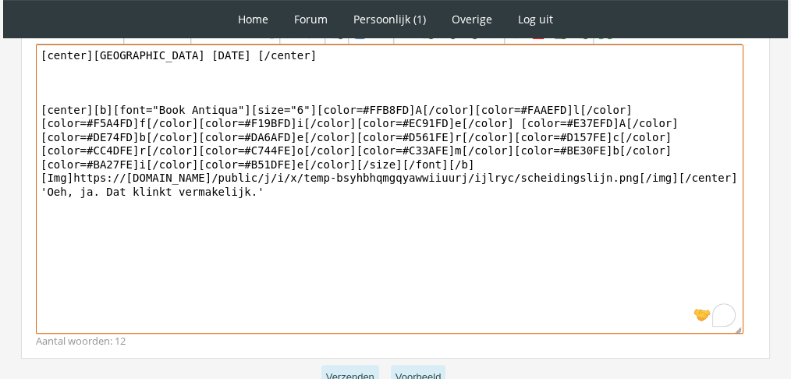
scroll to position [662, 0]
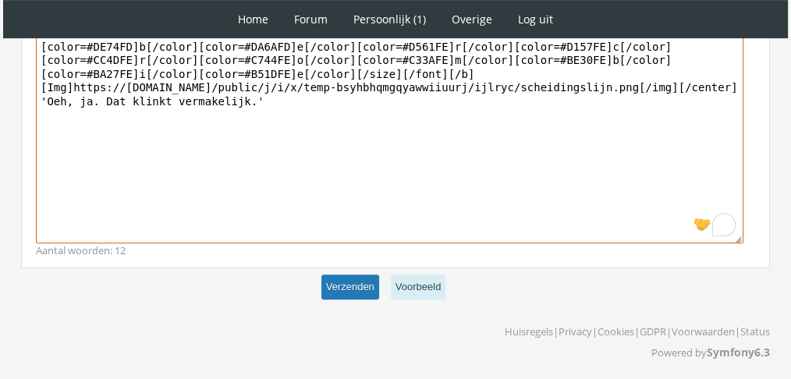
type textarea "[center][GEOGRAPHIC_DATA] [DATE] [/center] [center][b][font="Book Antiqua"][siz…"
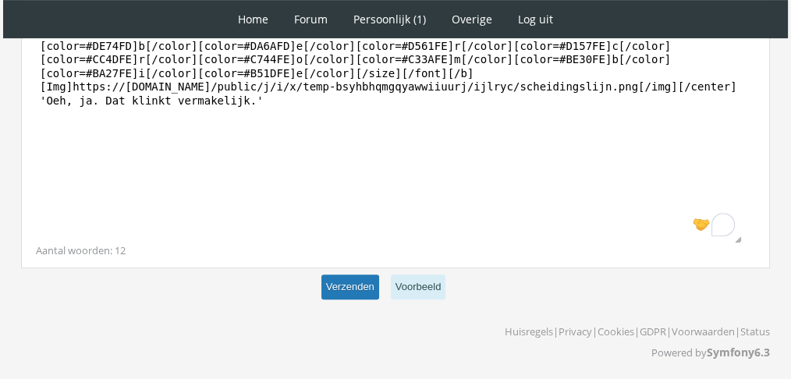
scroll to position [661, 0]
click at [345, 285] on button "Verzenden" at bounding box center [350, 288] width 58 height 26
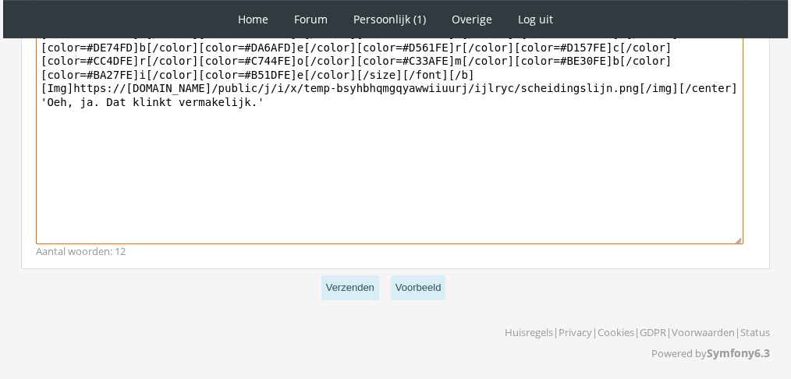
scroll to position [662, 0]
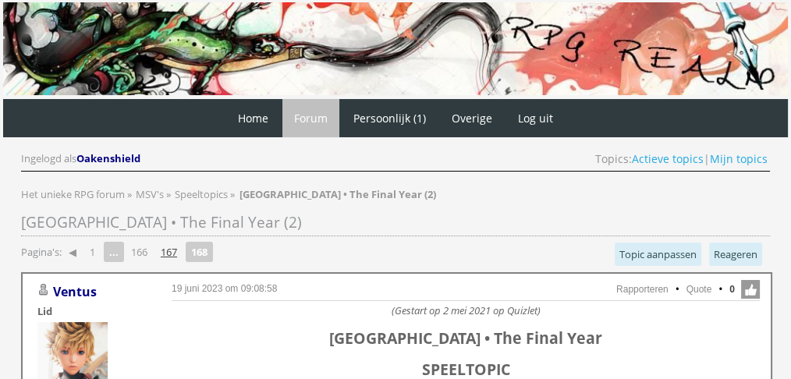
click at [170, 250] on link "167" at bounding box center [168, 252] width 29 height 22
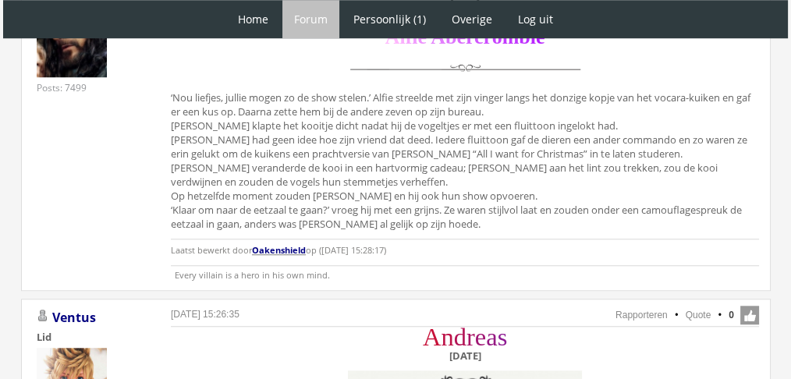
scroll to position [1344, 0]
